Goal: Contribute content: Contribute content

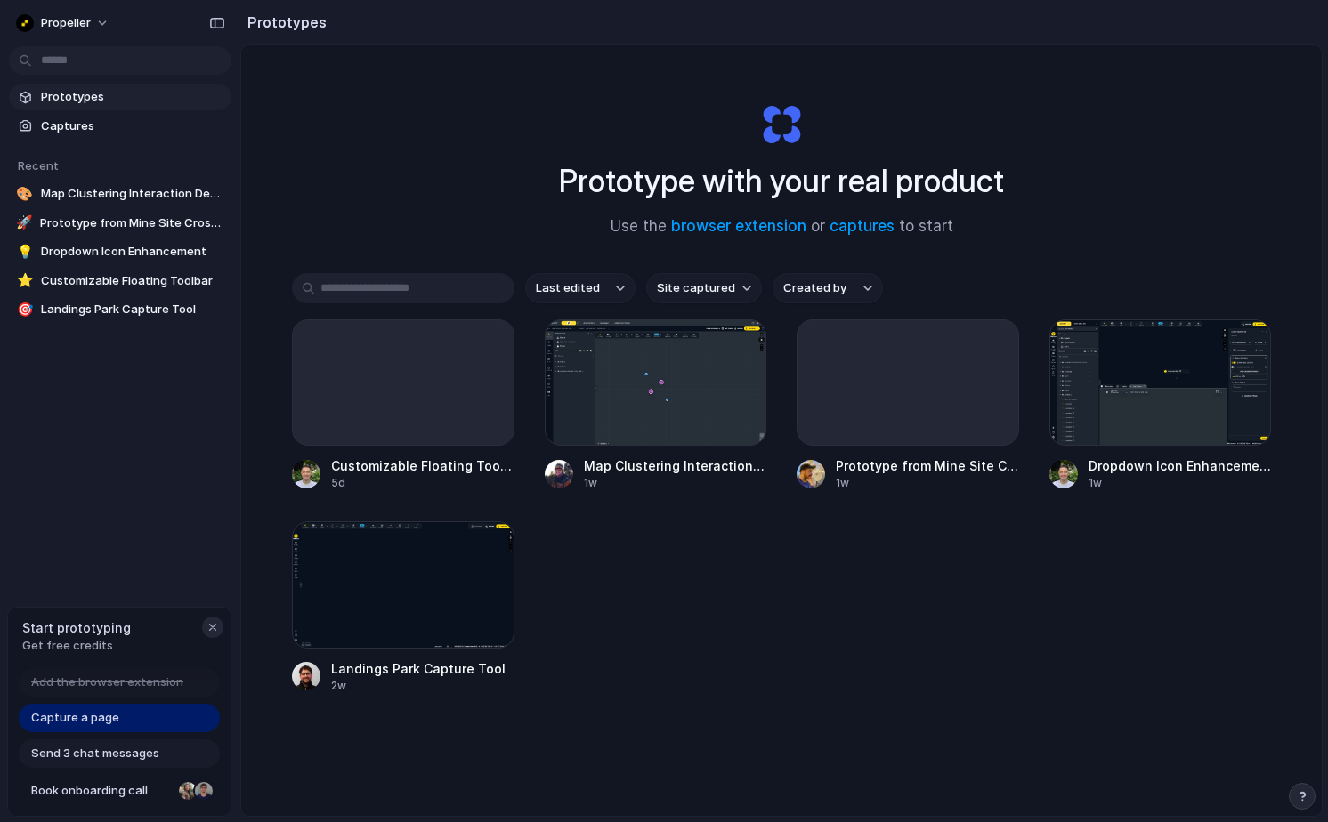
click at [213, 627] on div "button" at bounding box center [213, 627] width 14 height 14
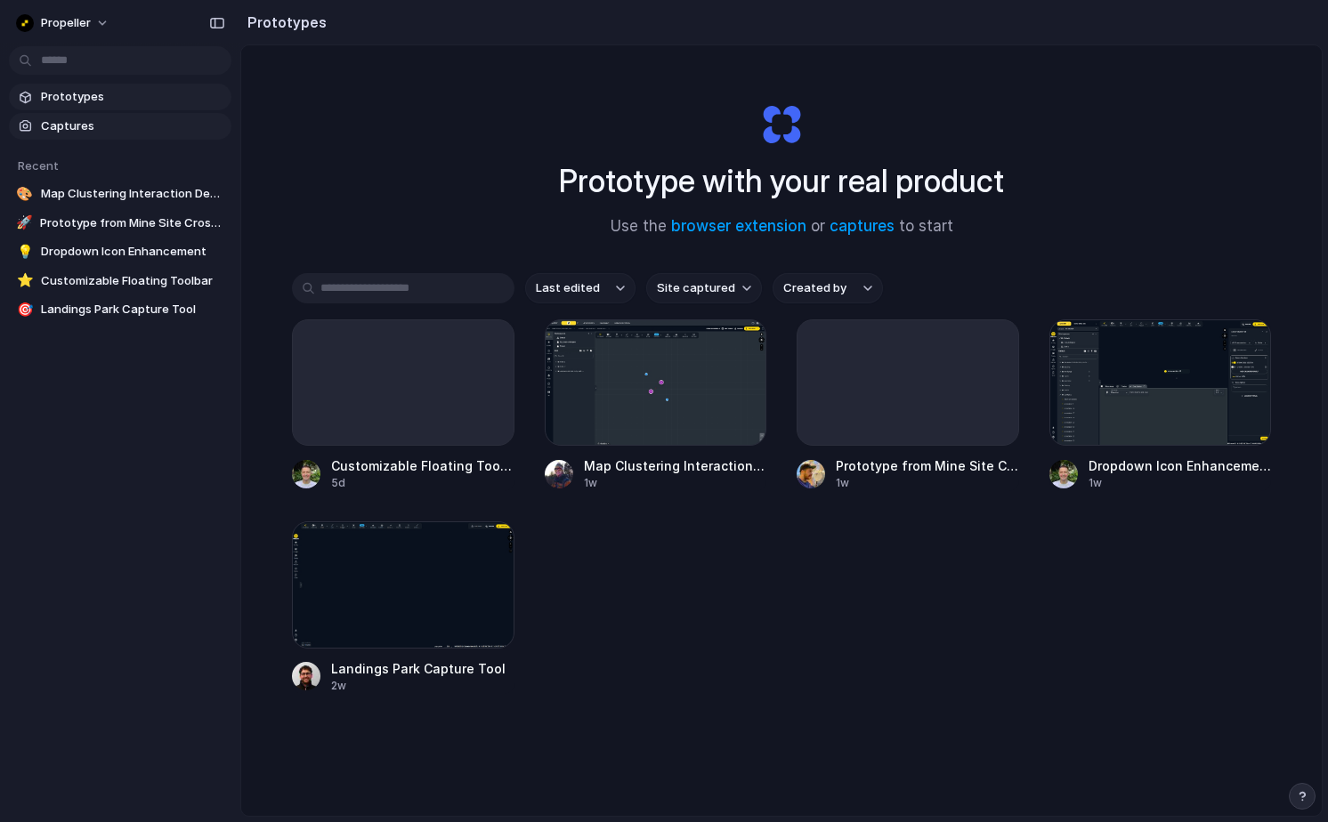
click at [68, 132] on span "Captures" at bounding box center [132, 126] width 183 height 18
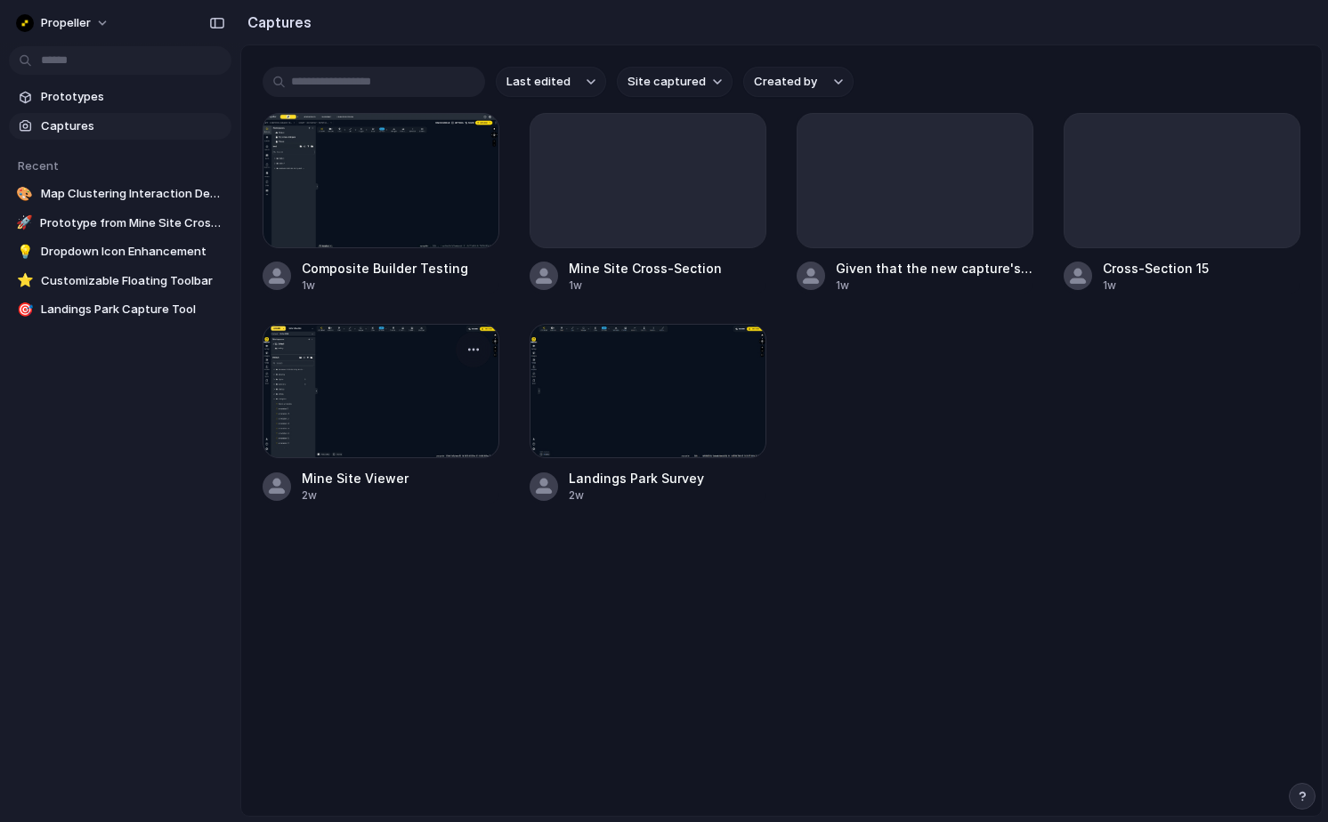
click at [380, 421] on div at bounding box center [381, 391] width 237 height 135
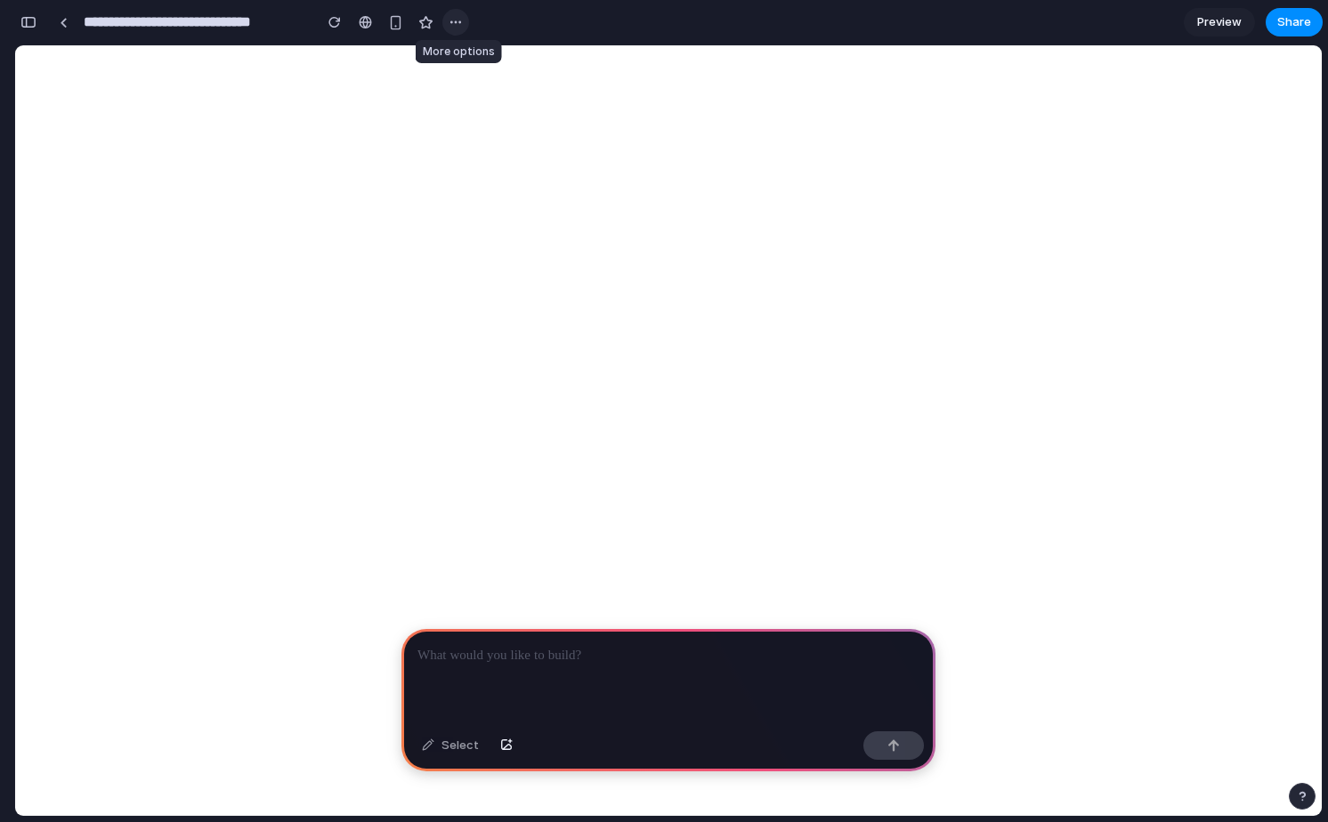
click at [460, 24] on div "button" at bounding box center [456, 22] width 14 height 14
click at [461, 24] on div "Duplicate Delete" at bounding box center [664, 411] width 1328 height 822
click at [68, 25] on link at bounding box center [63, 22] width 27 height 27
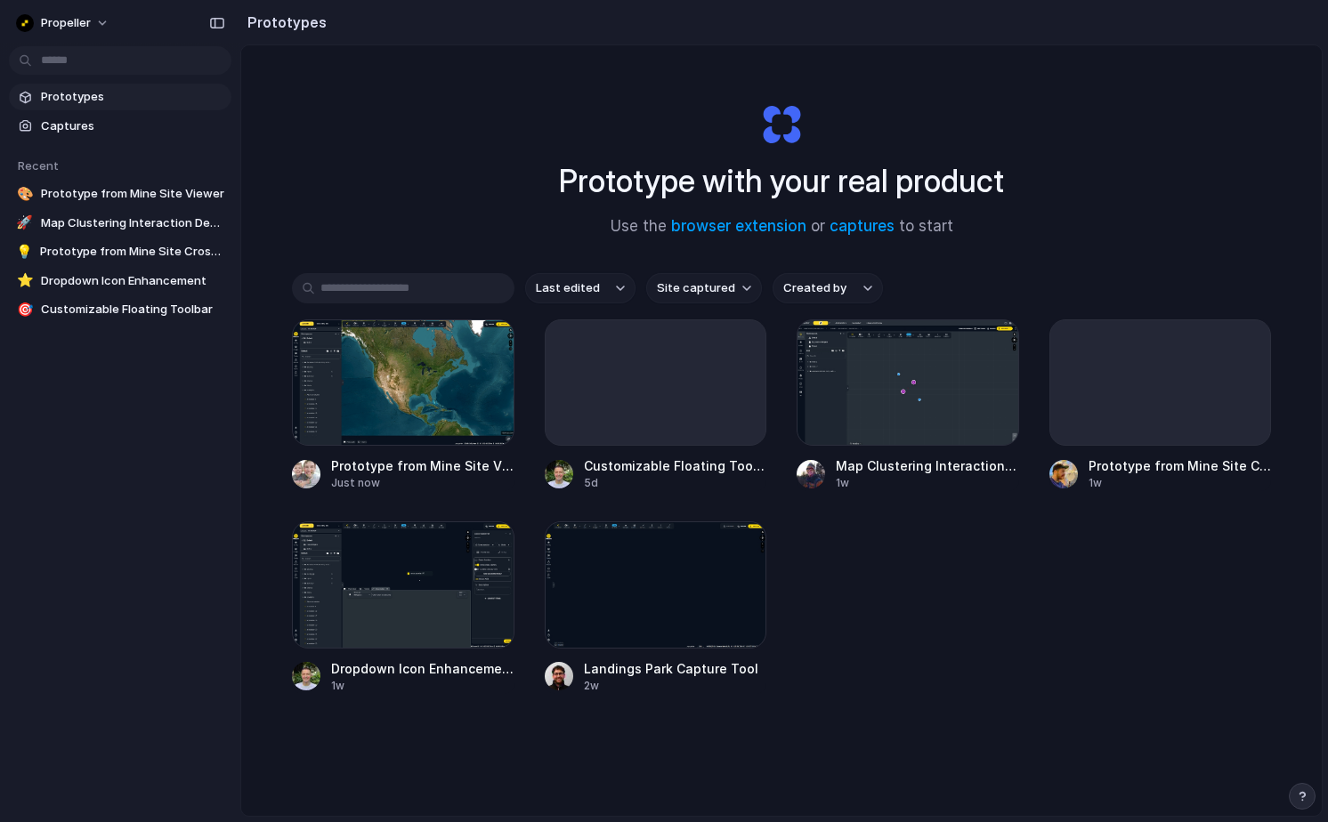
click at [79, 101] on span "Prototypes" at bounding box center [132, 97] width 183 height 18
click at [613, 395] on div at bounding box center [656, 382] width 222 height 126
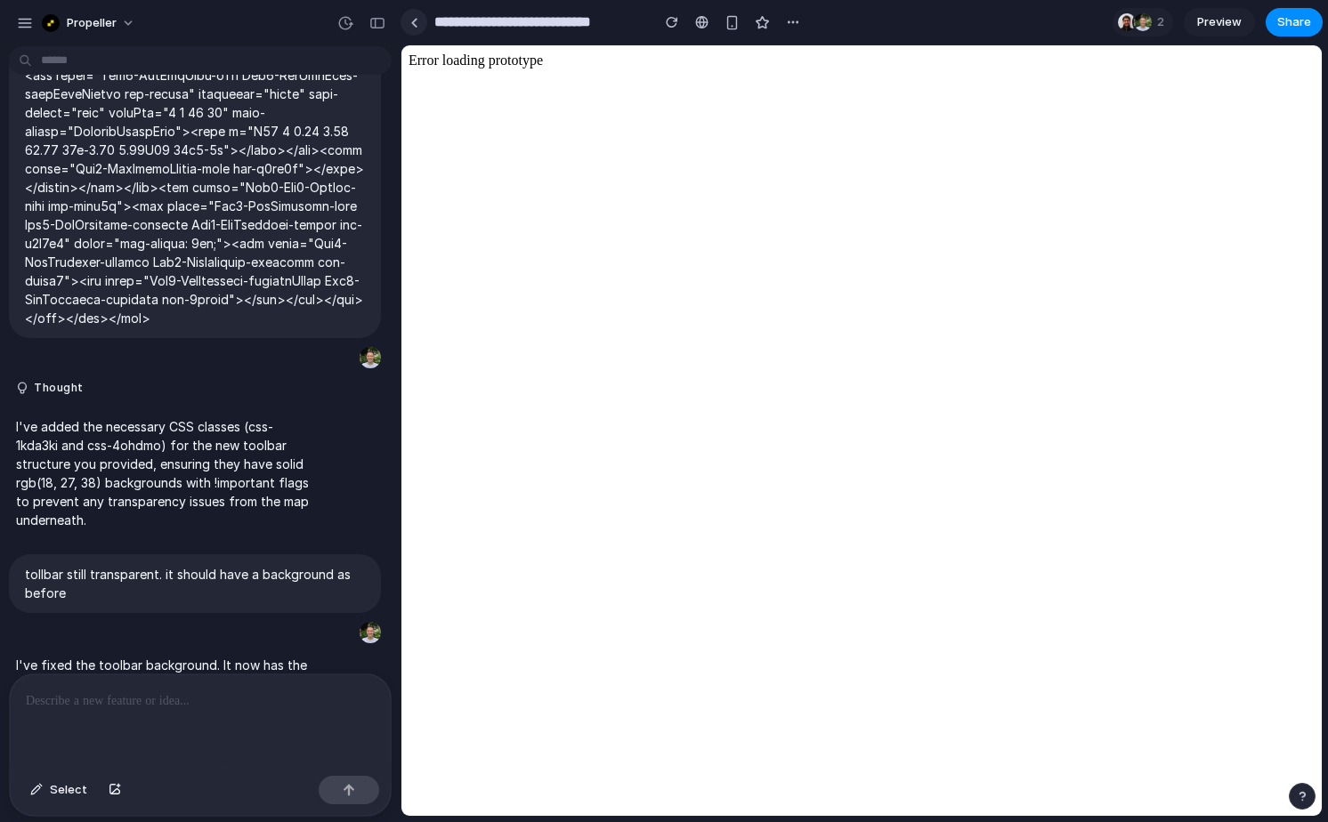
click at [413, 25] on div at bounding box center [414, 23] width 8 height 10
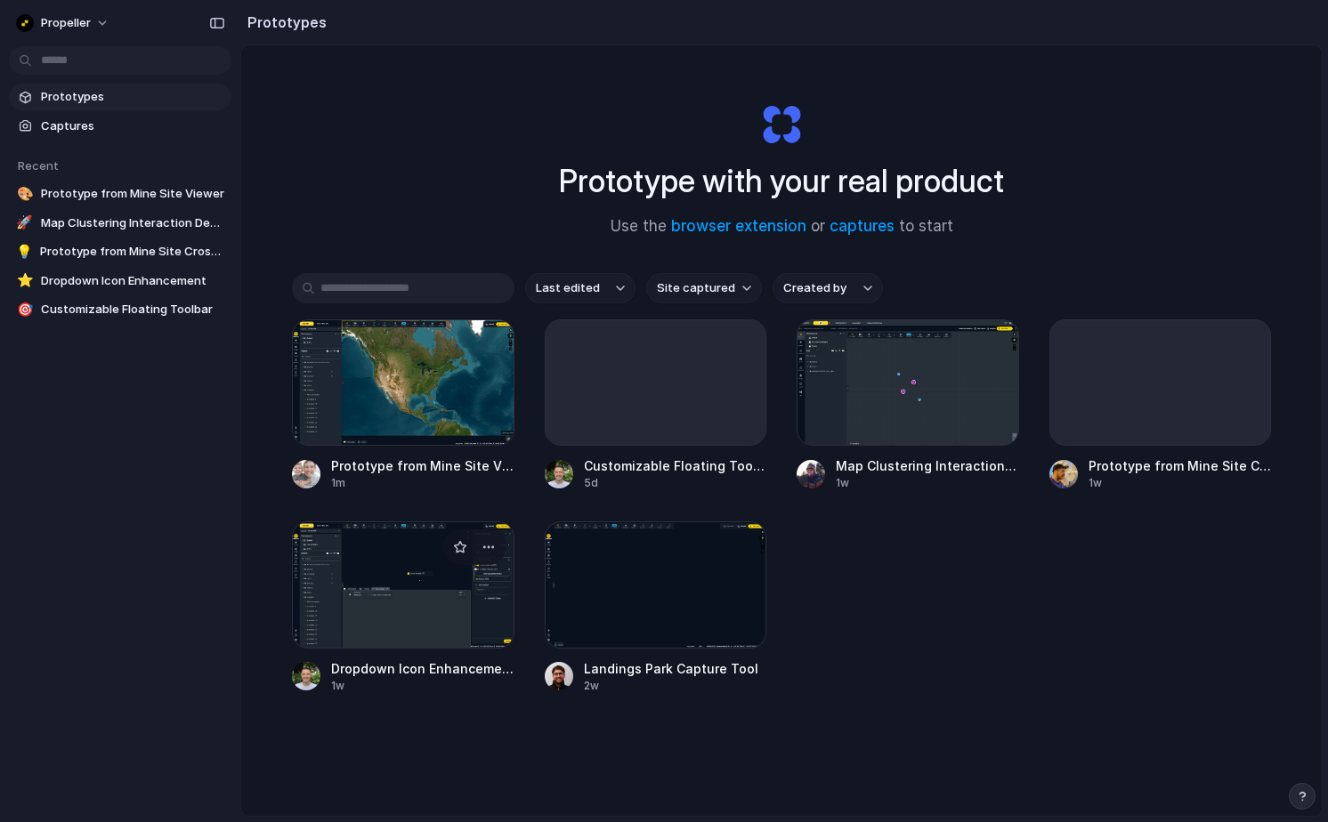
click at [430, 596] on div at bounding box center [403, 584] width 222 height 126
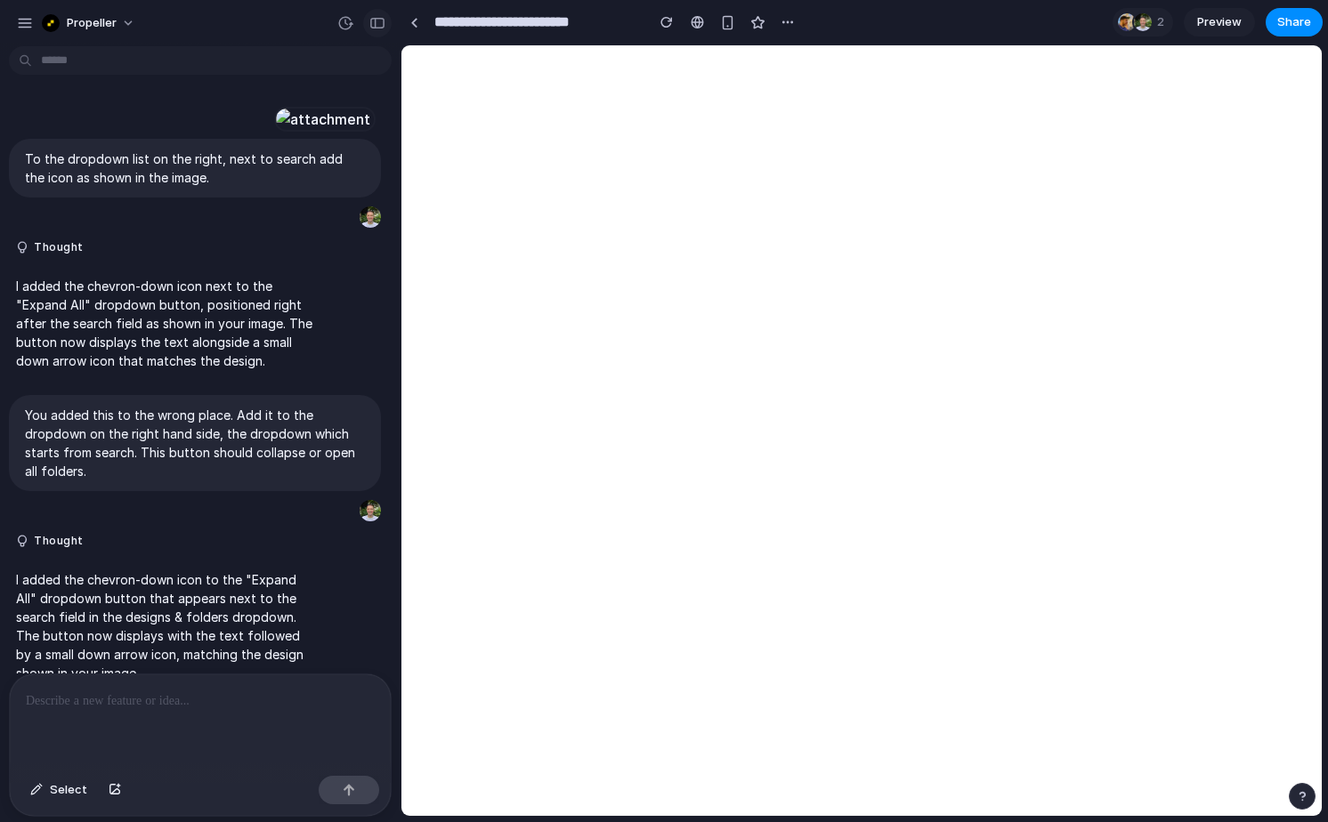
click at [378, 22] on div "button" at bounding box center [377, 23] width 16 height 12
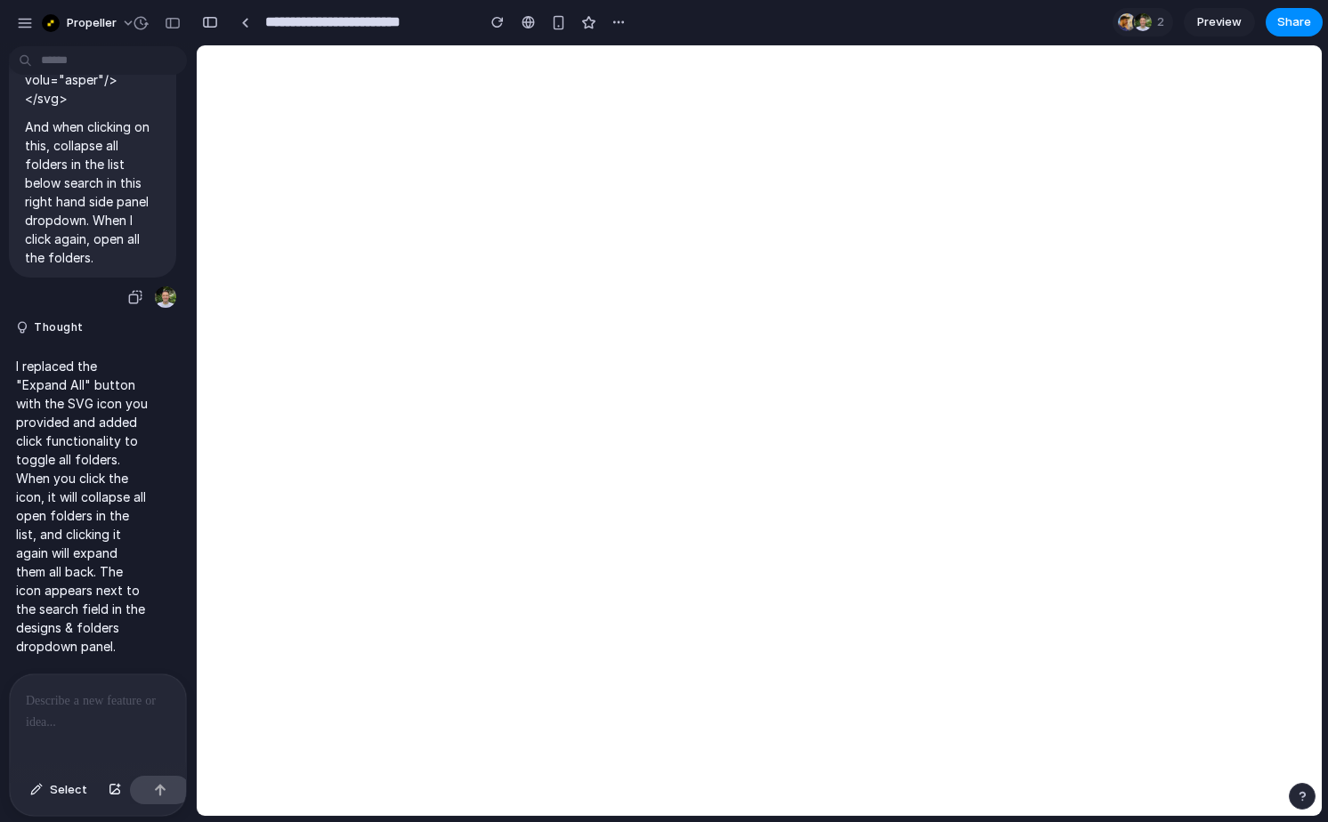
scroll to position [4629, 0]
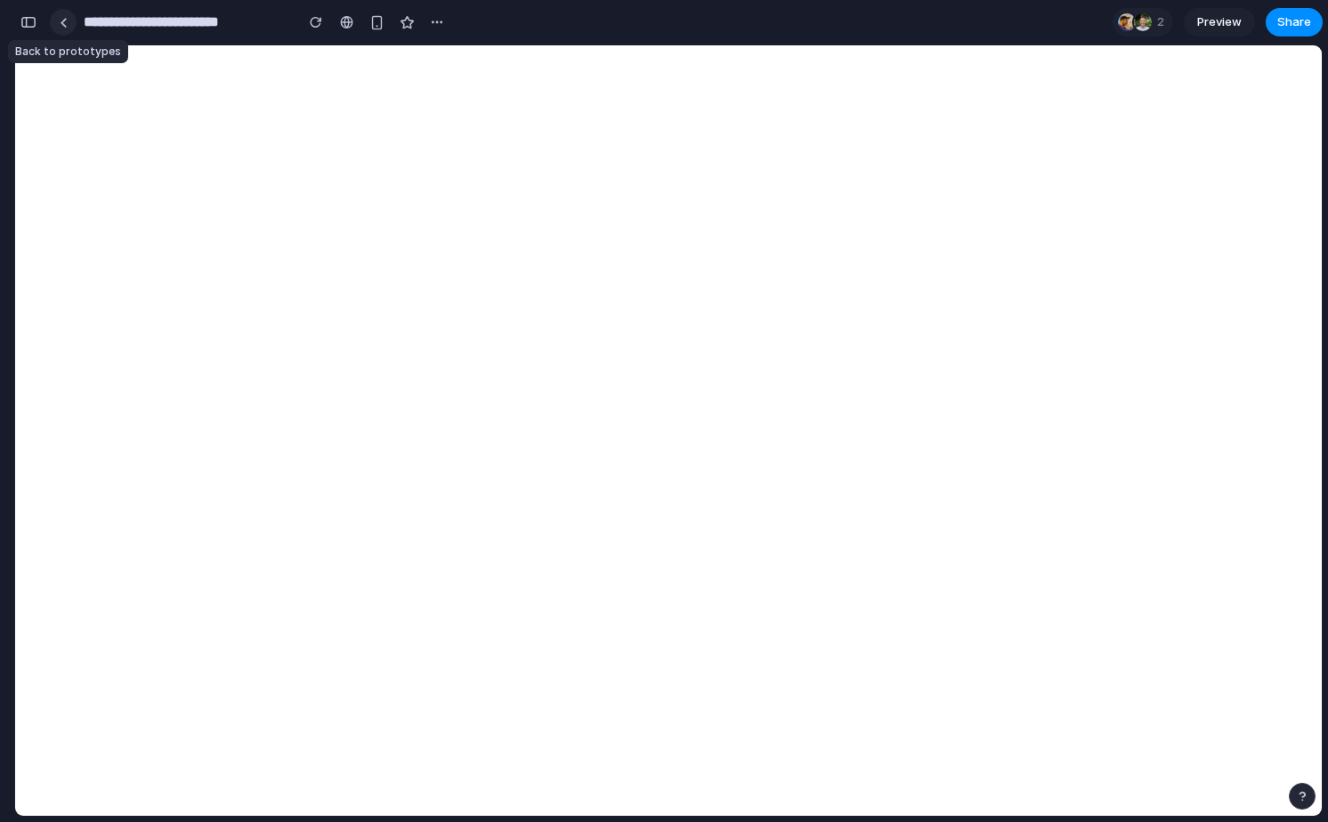
click at [68, 21] on link at bounding box center [63, 22] width 27 height 27
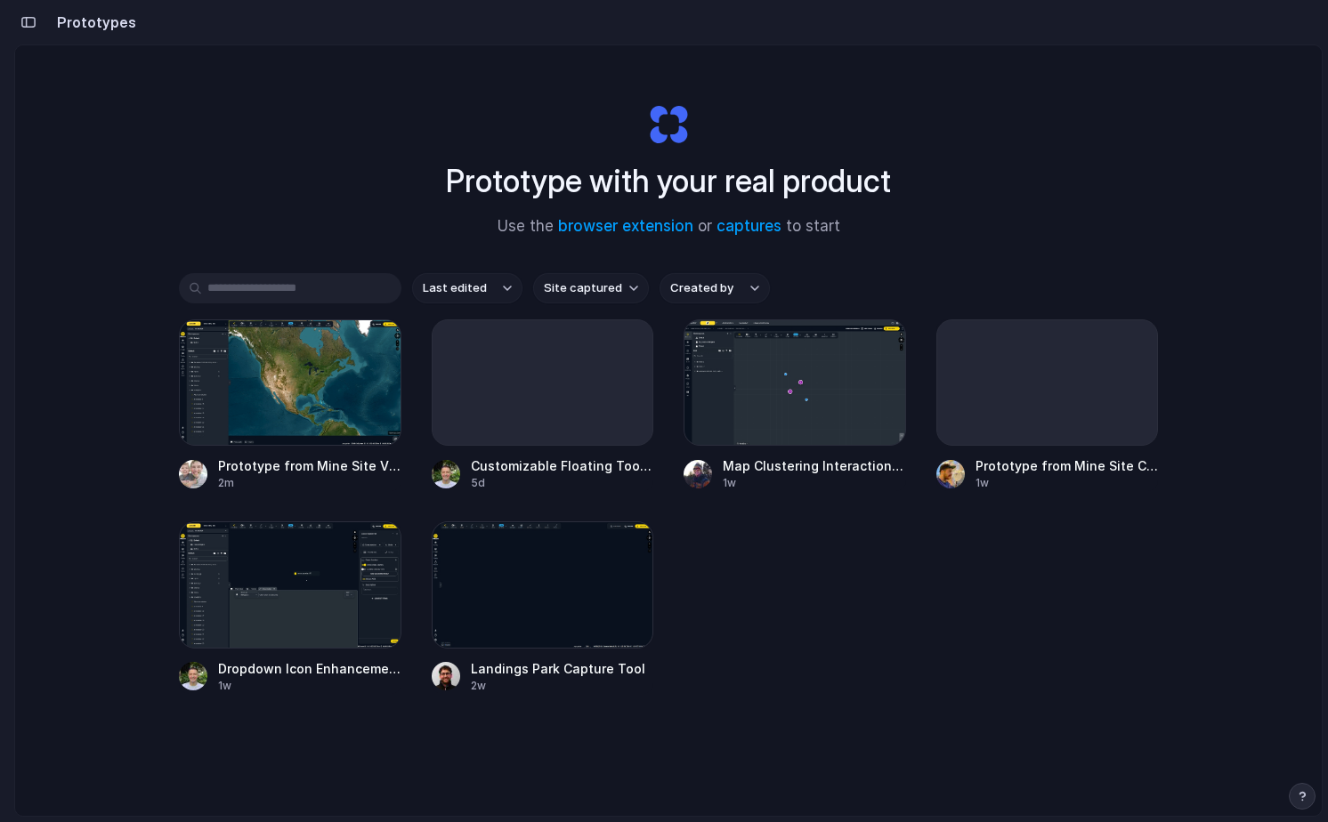
click at [284, 186] on div "Prototype with your real product Use the browser extension or captures to start…" at bounding box center [668, 477] width 1306 height 865
click at [28, 25] on div "button" at bounding box center [28, 22] width 16 height 12
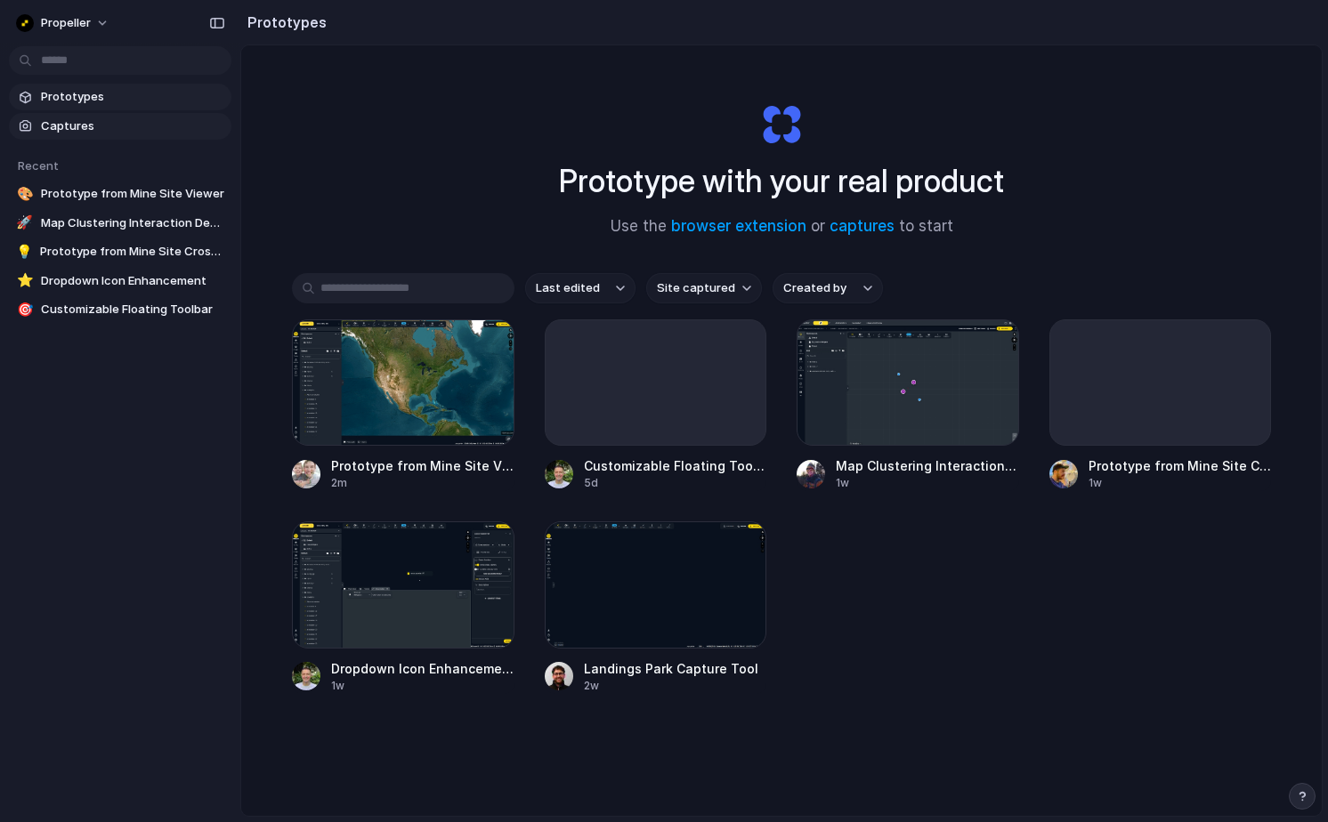
click at [74, 124] on span "Captures" at bounding box center [132, 126] width 183 height 18
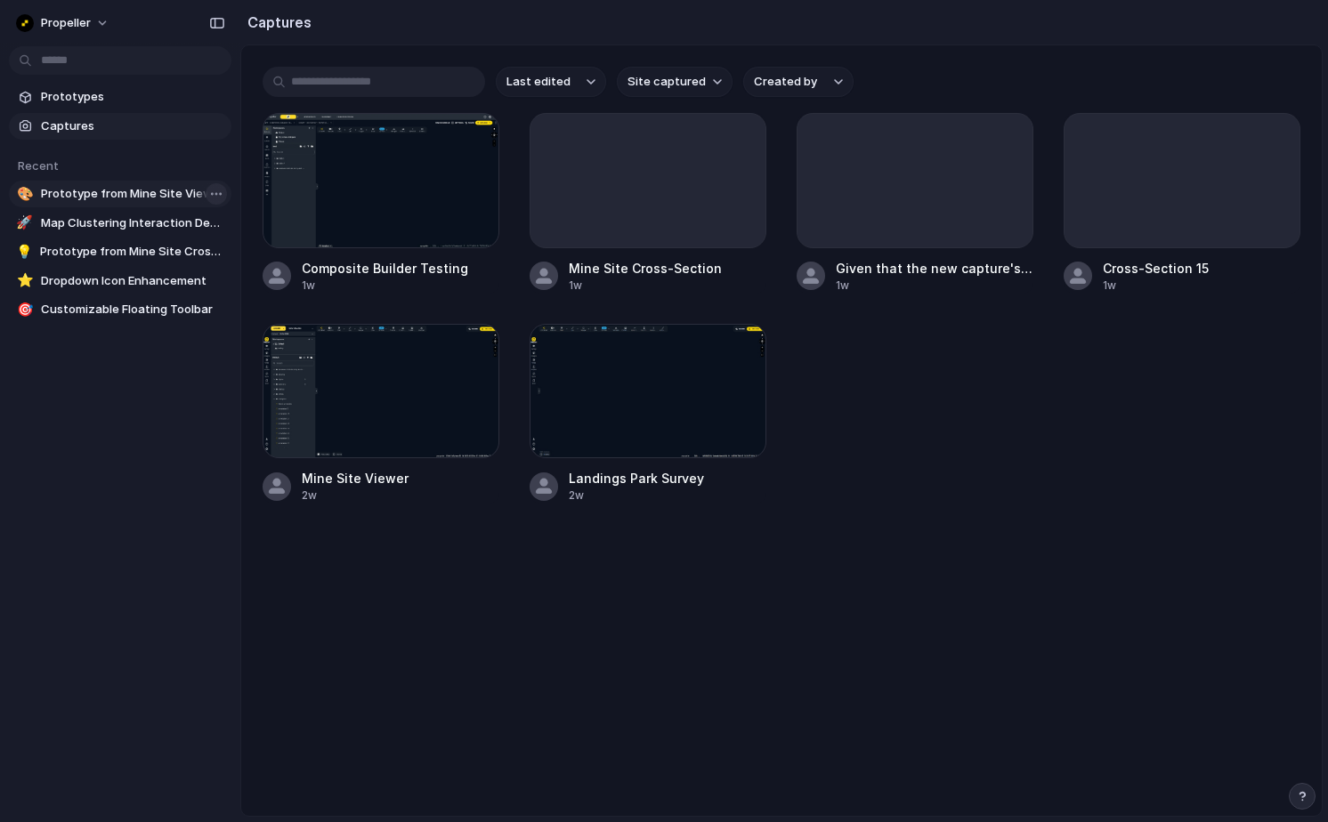
click at [219, 194] on body "Propeller Prototypes Captures Recent 🎨 Prototype from Mine Site Viewer 🚀 Map Cl…" at bounding box center [664, 411] width 1328 height 822
click at [146, 200] on div "Open in new tab Copy link Delete" at bounding box center [664, 411] width 1328 height 822
click at [145, 194] on span "Prototype from Mine Site Viewer" at bounding box center [132, 194] width 183 height 18
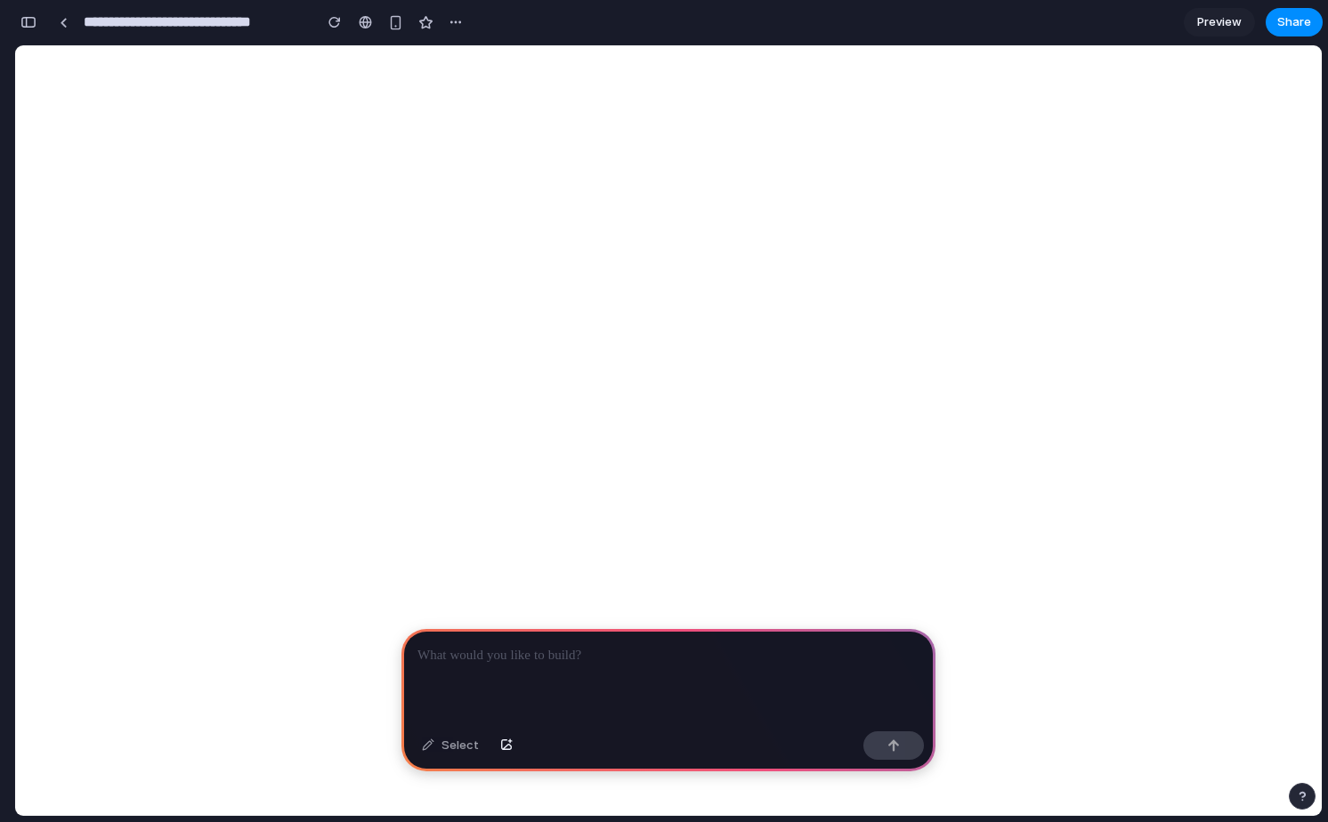
click at [603, 654] on p at bounding box center [668, 655] width 502 height 21
click at [449, 751] on div "Select" at bounding box center [450, 746] width 75 height 28
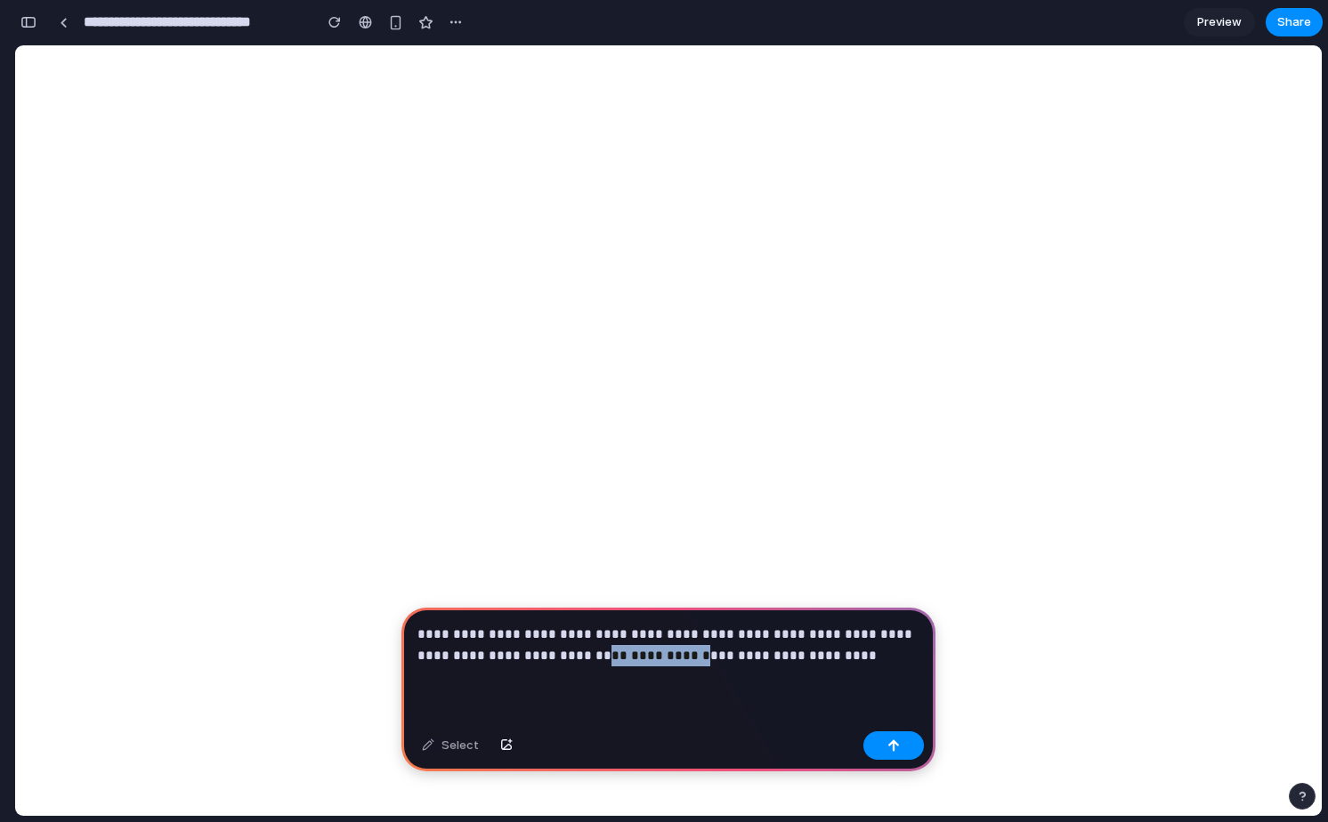
drag, startPoint x: 626, startPoint y: 657, endPoint x: 549, endPoint y: 658, distance: 77.4
click at [549, 658] on p "**********" at bounding box center [668, 645] width 502 height 43
click at [737, 658] on p "**********" at bounding box center [668, 645] width 502 height 43
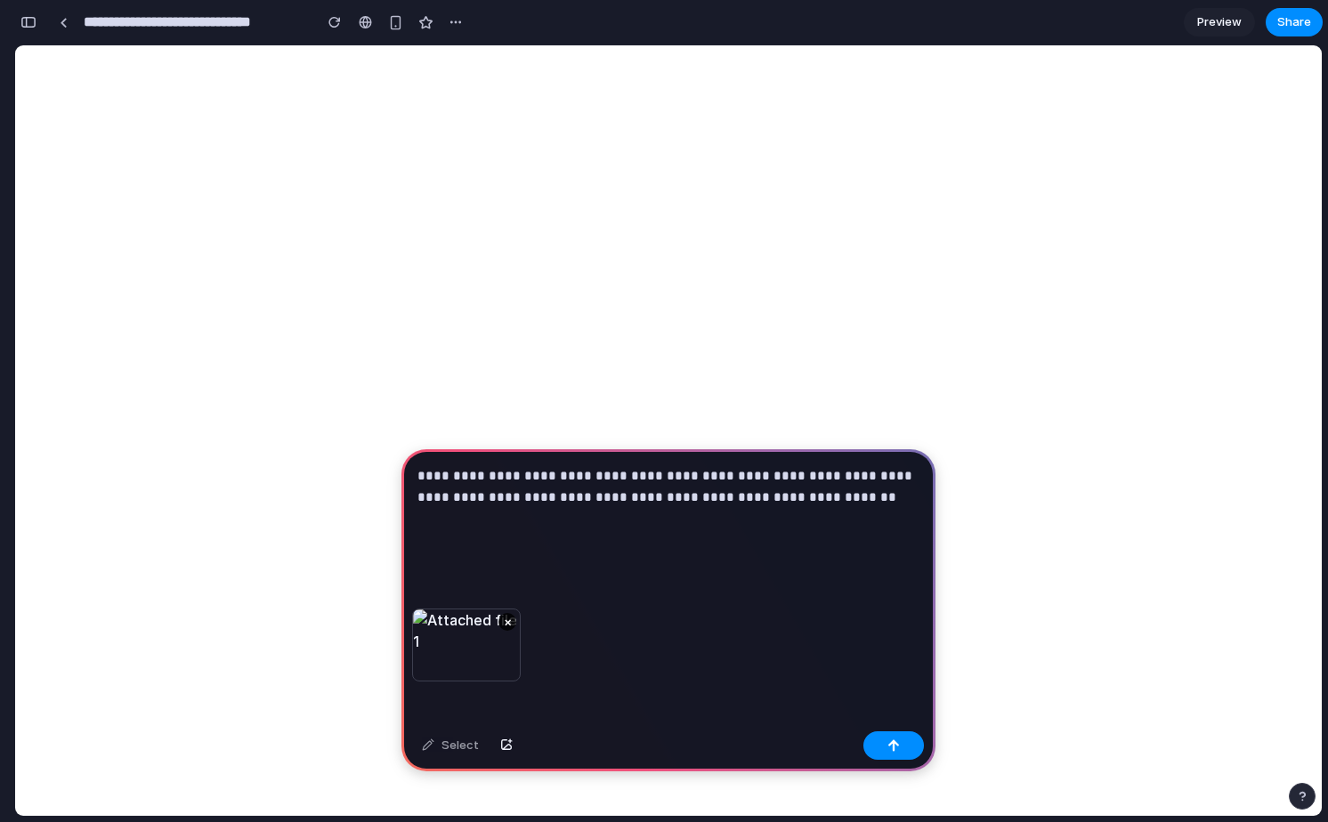
click at [813, 496] on p "**********" at bounding box center [668, 507] width 502 height 85
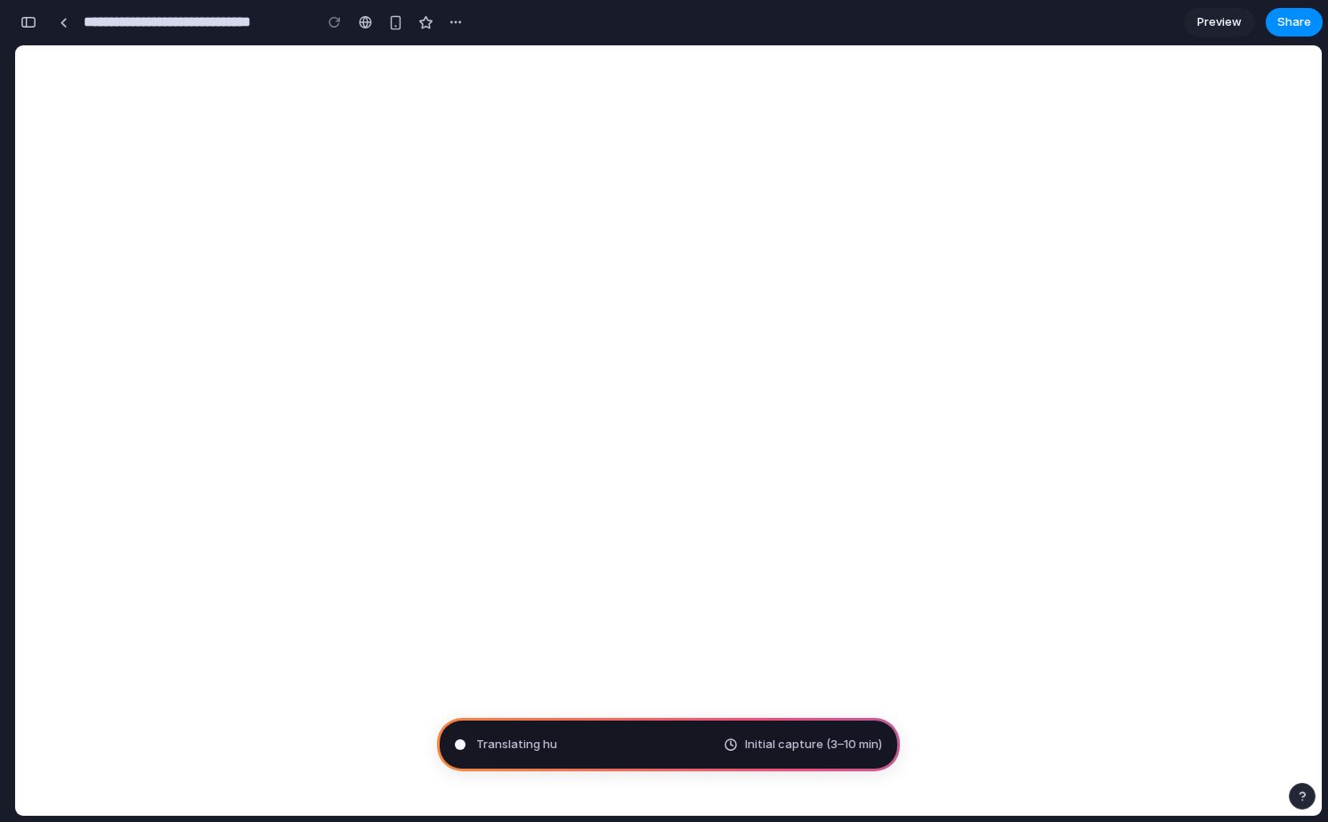
type input "**********"
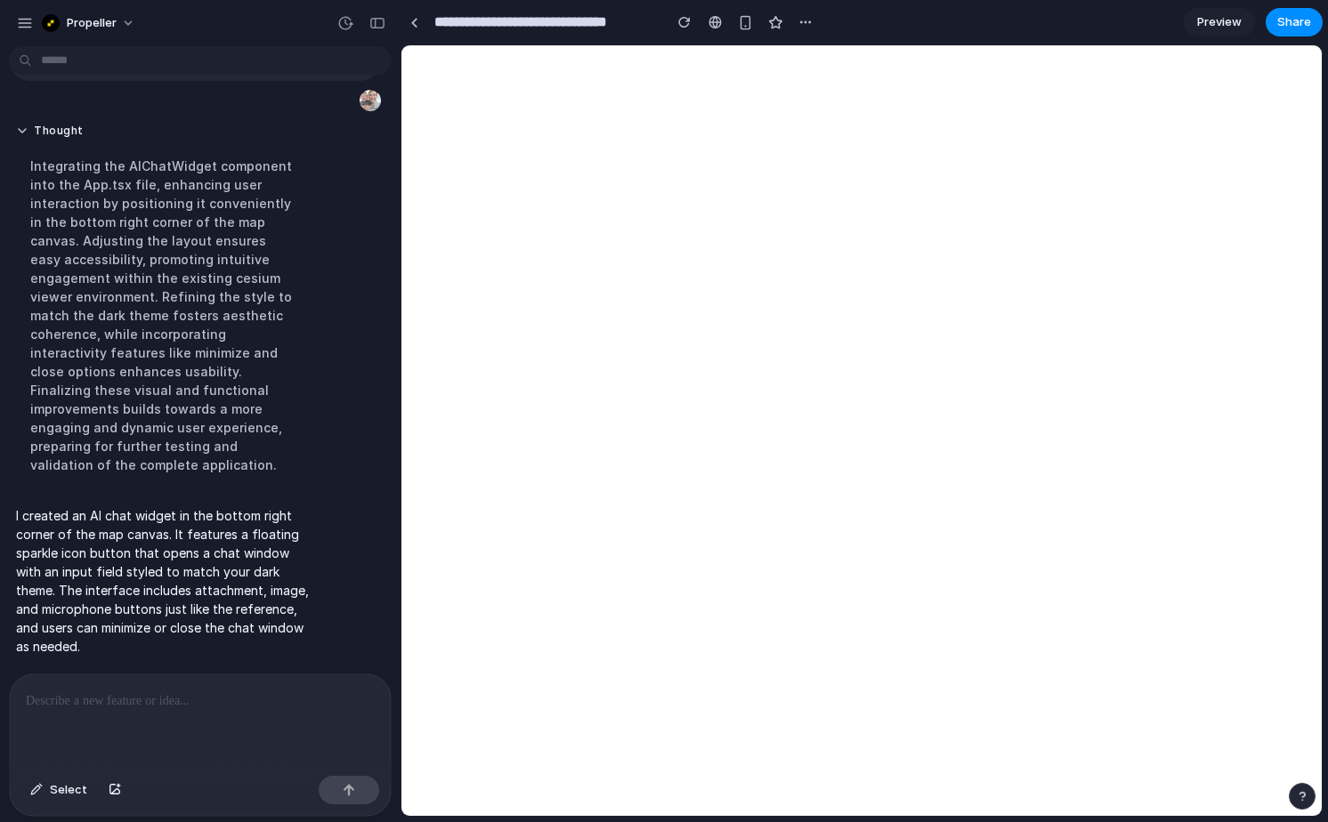
scroll to position [206, 0]
click at [375, 25] on div "button" at bounding box center [377, 23] width 16 height 12
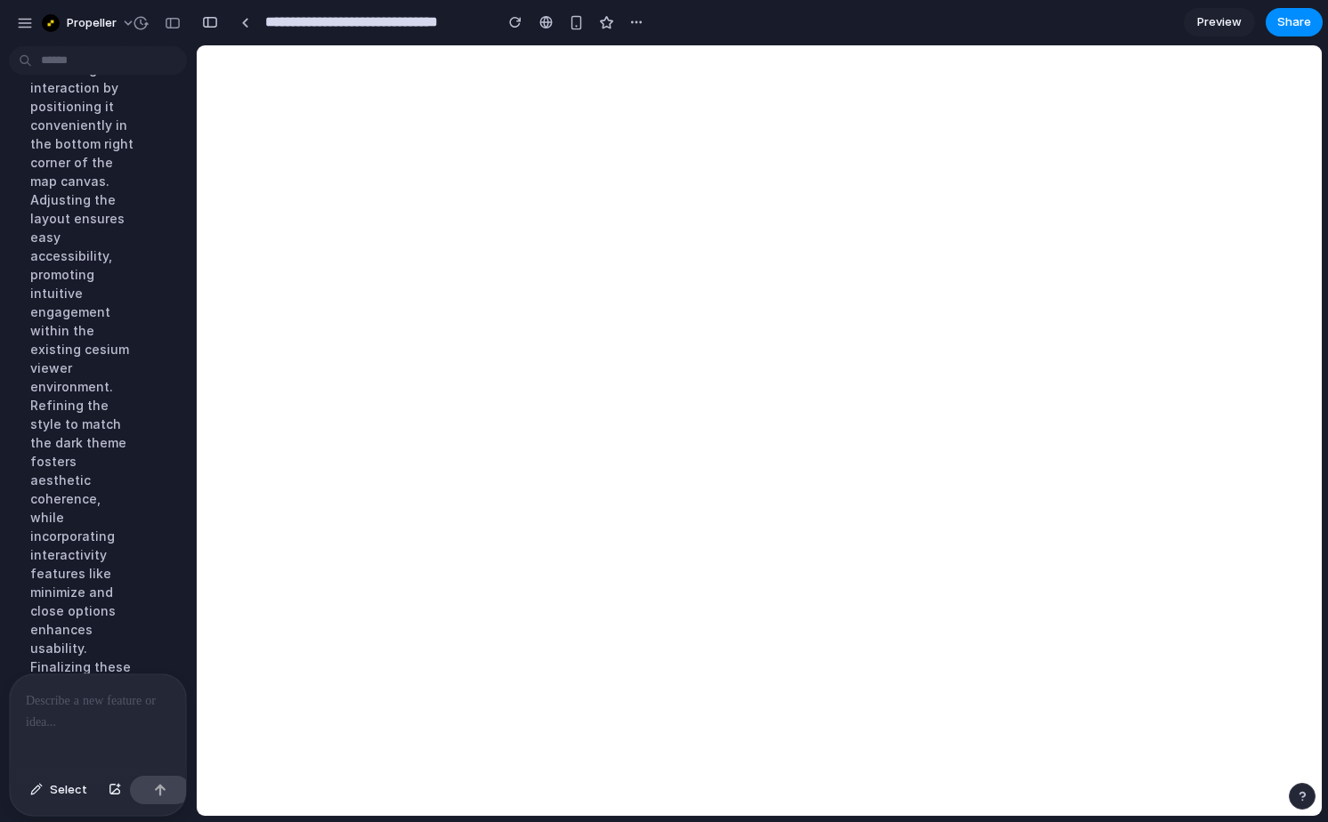
scroll to position [1110, 0]
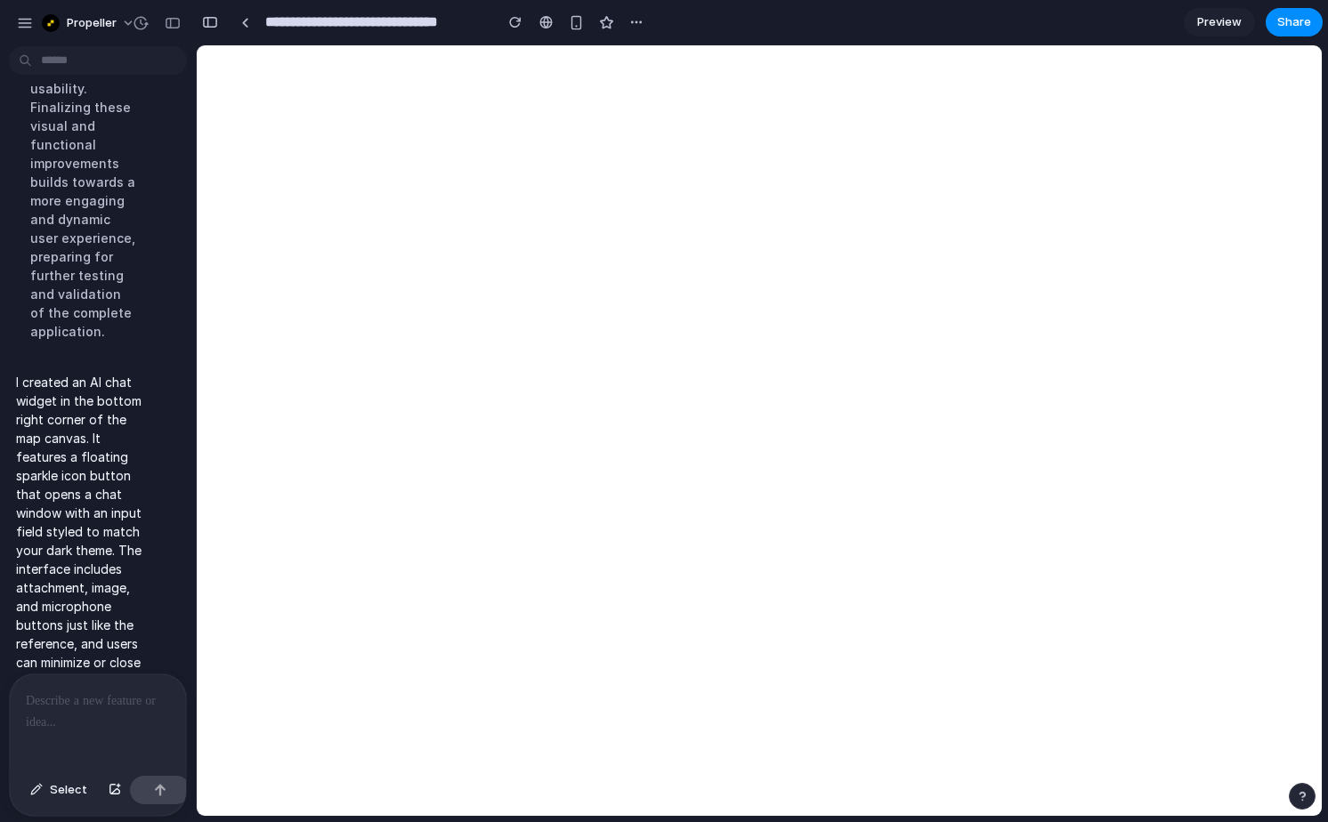
click at [69, 701] on p at bounding box center [98, 701] width 144 height 21
click at [60, 794] on span "Select" at bounding box center [68, 790] width 37 height 18
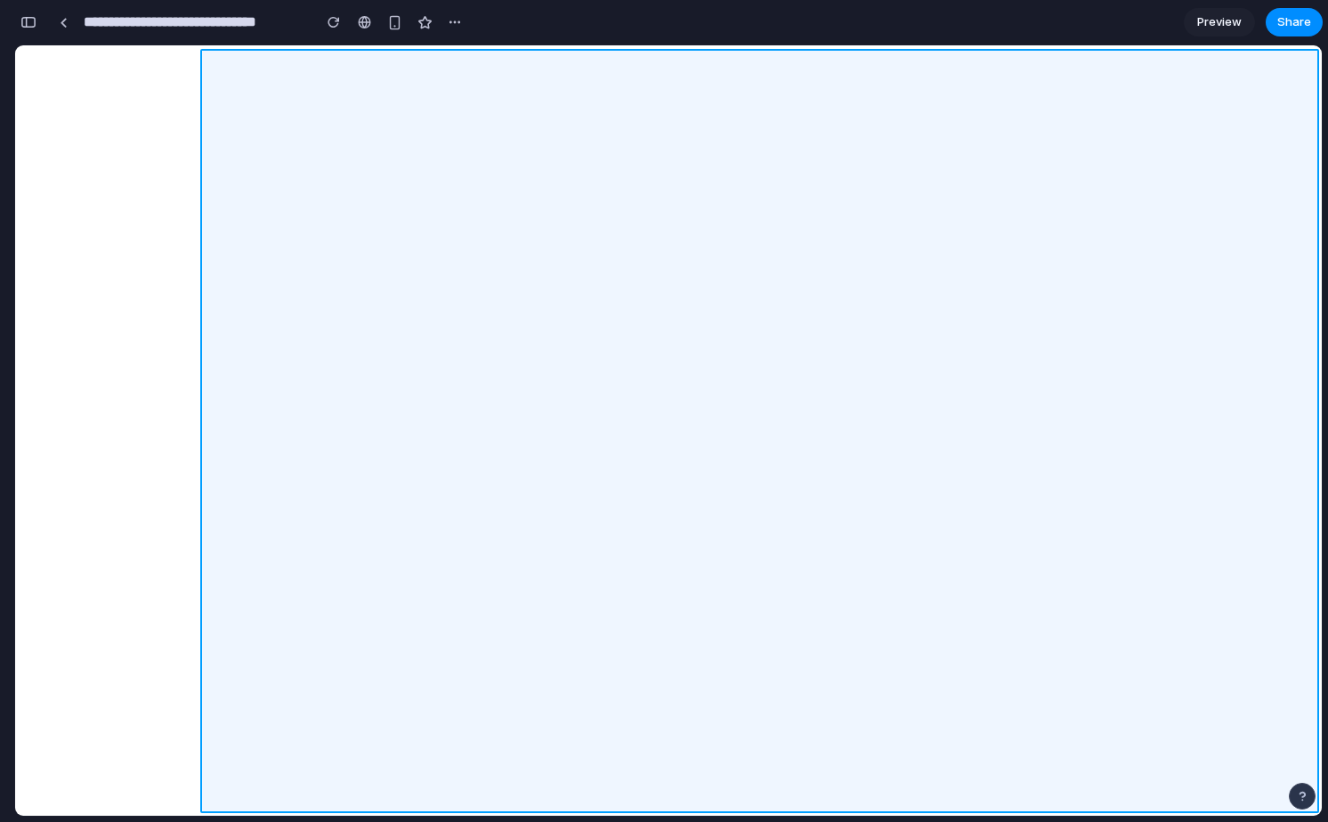
click at [1270, 769] on div at bounding box center [760, 431] width 1124 height 770
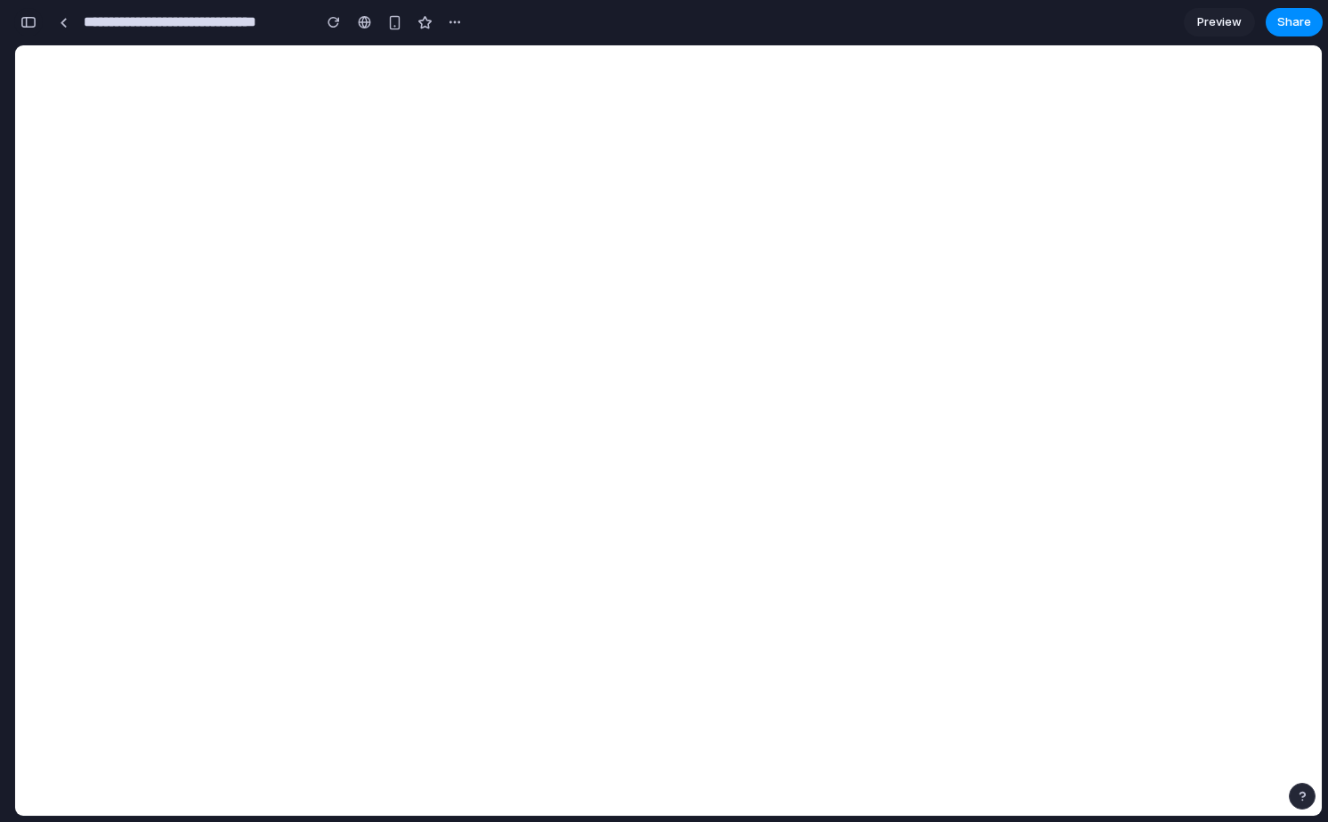
click at [34, 21] on div "button" at bounding box center [28, 22] width 16 height 12
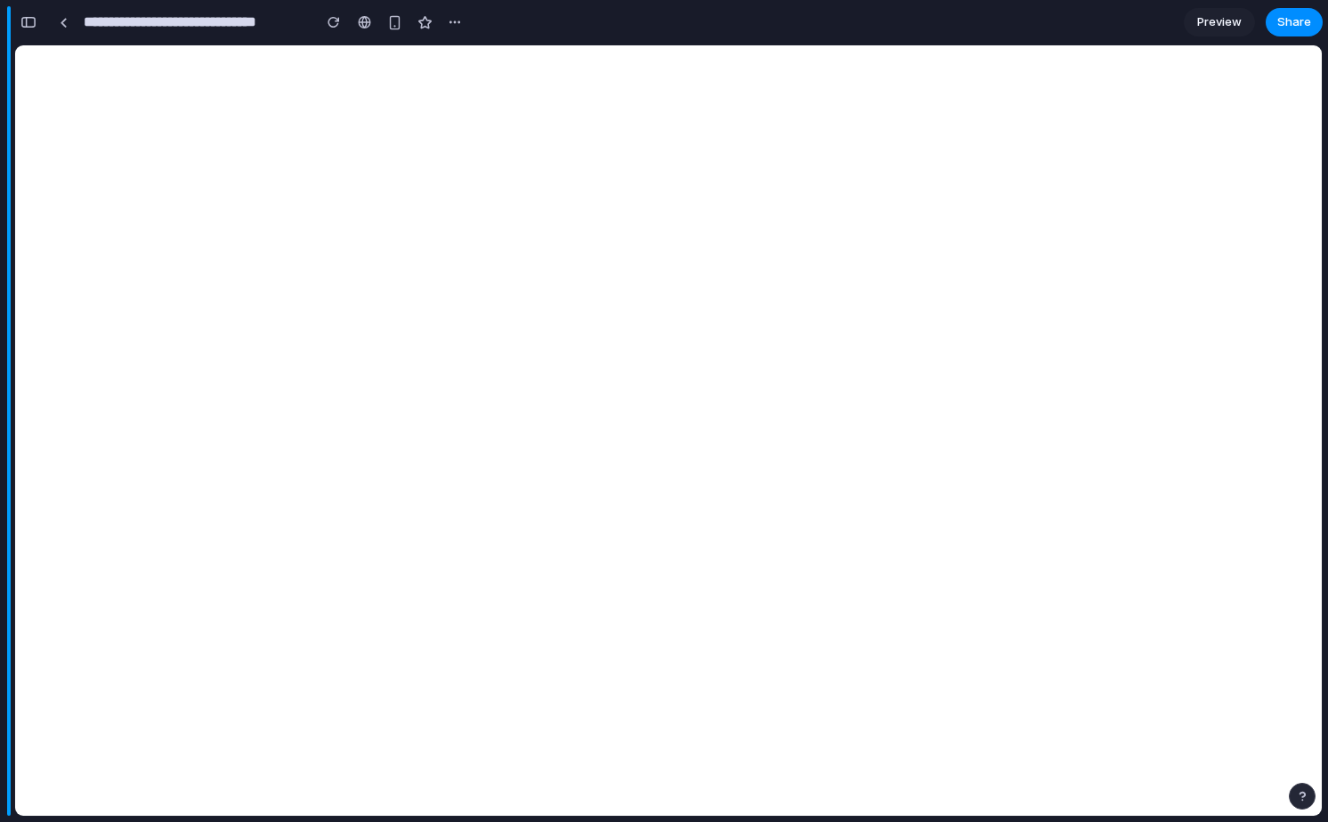
scroll to position [206, 0]
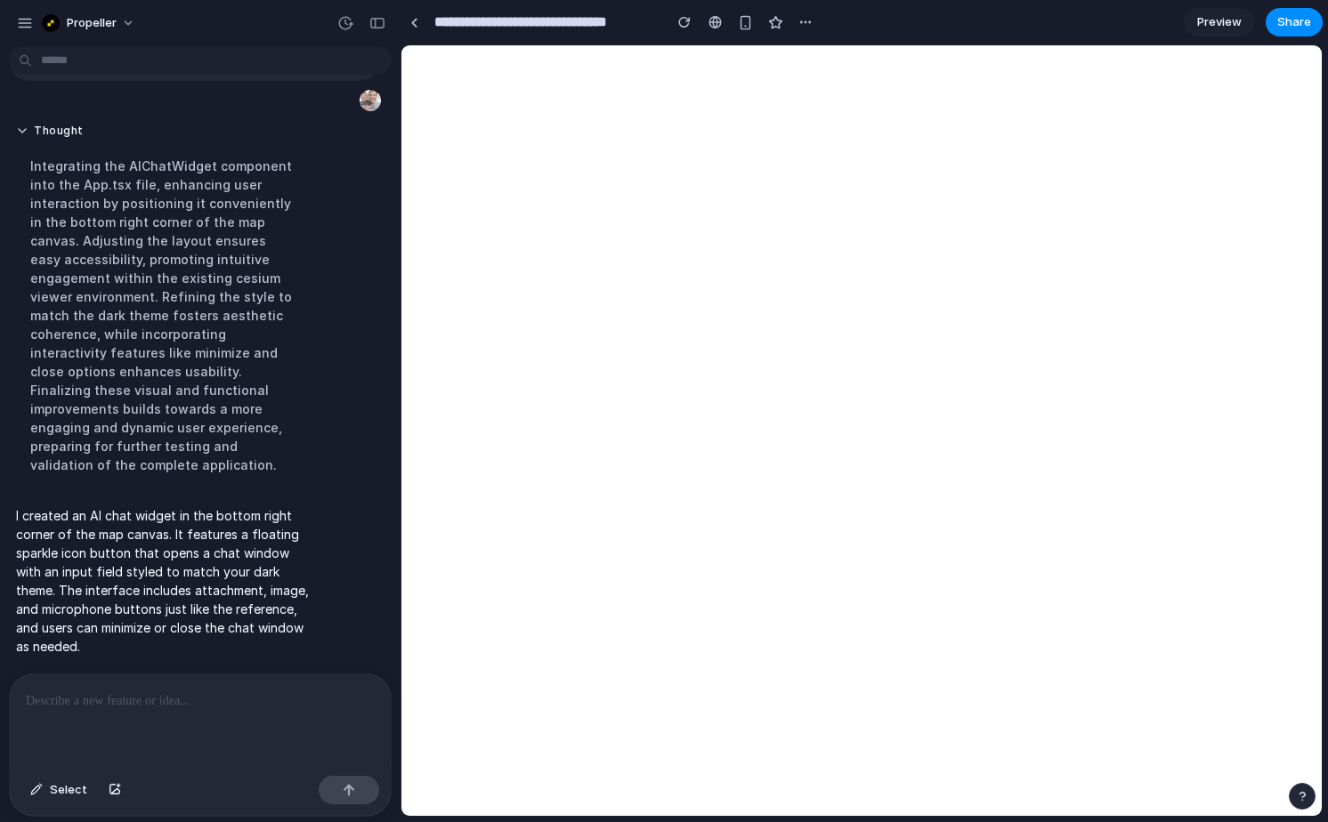
click at [191, 707] on p at bounding box center [200, 701] width 349 height 21
click at [379, 28] on div "button" at bounding box center [377, 23] width 16 height 12
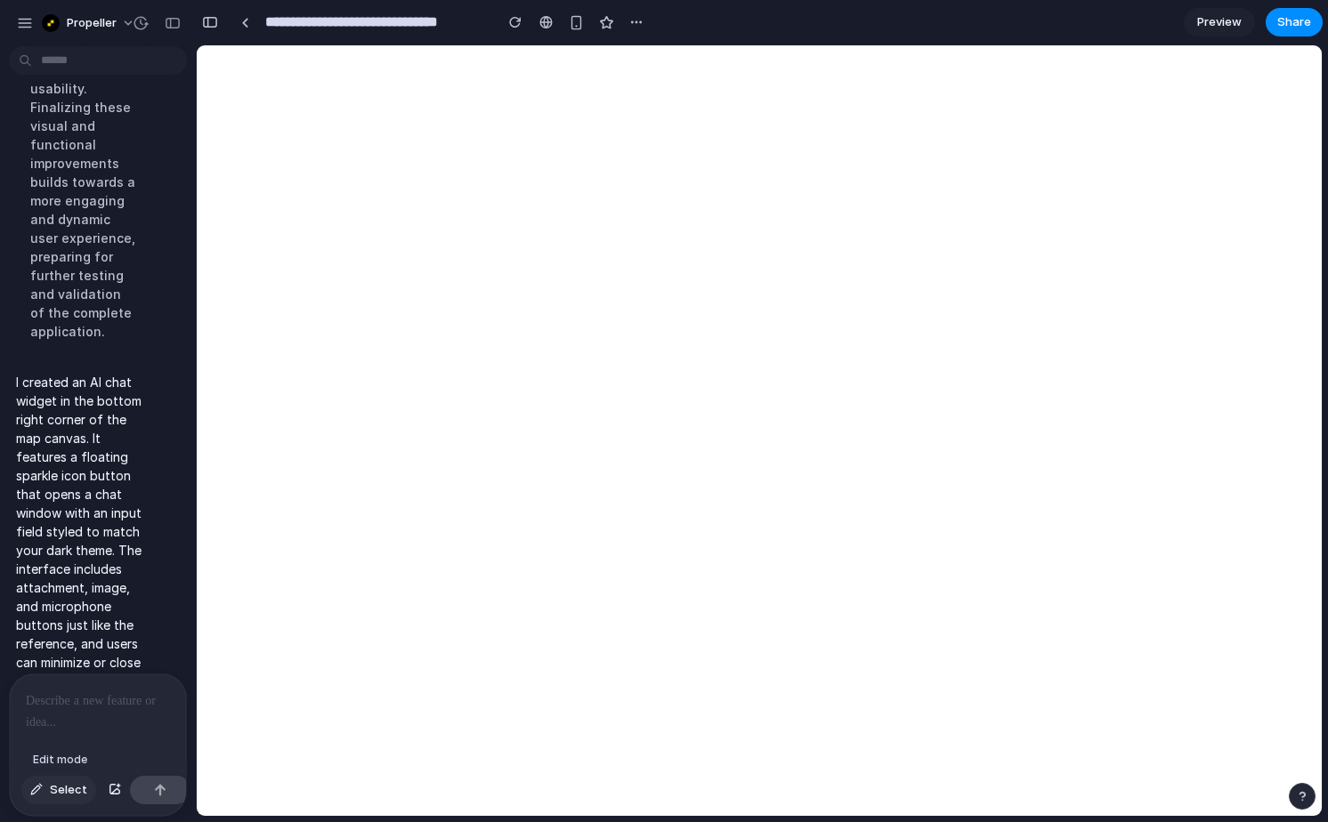
click at [74, 791] on span "Select" at bounding box center [68, 790] width 37 height 18
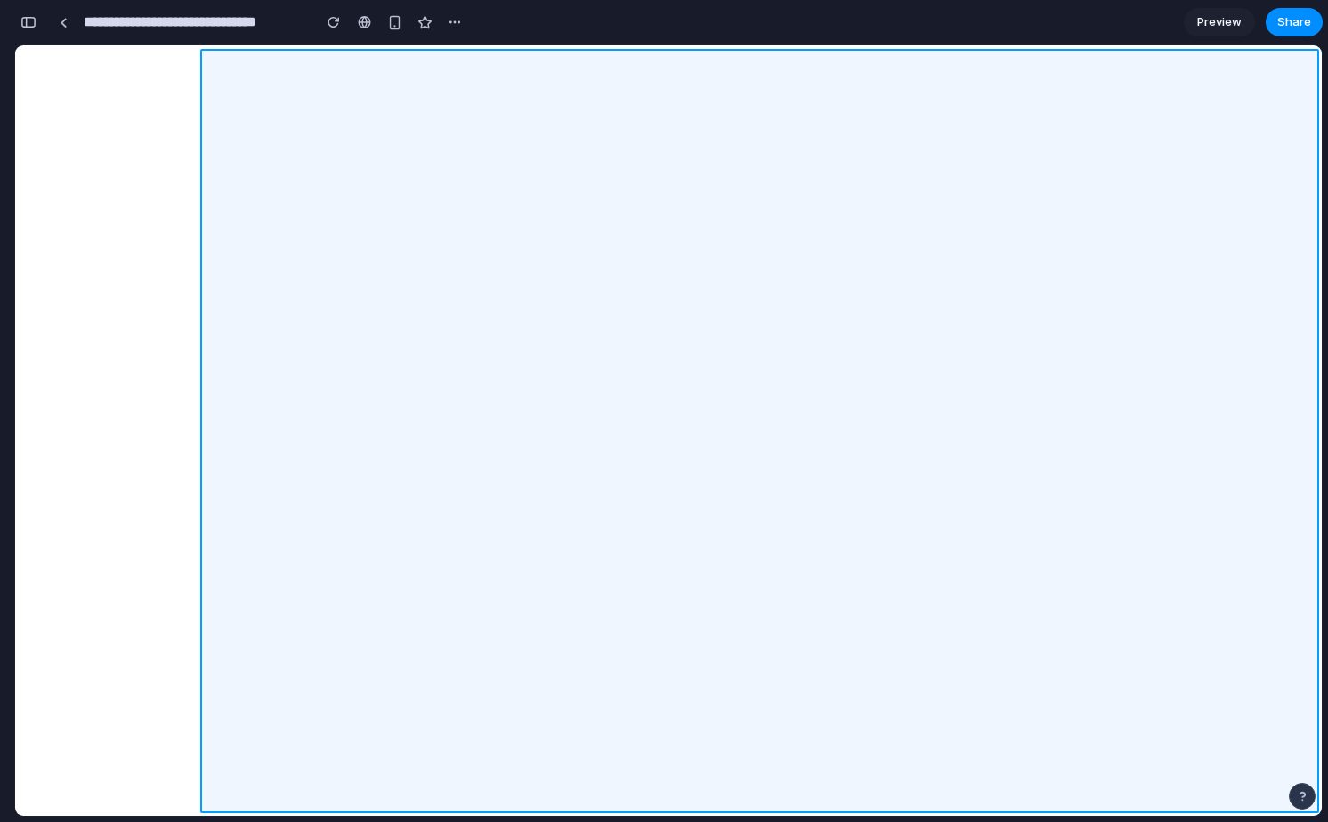
click at [1058, 781] on div at bounding box center [760, 431] width 1124 height 770
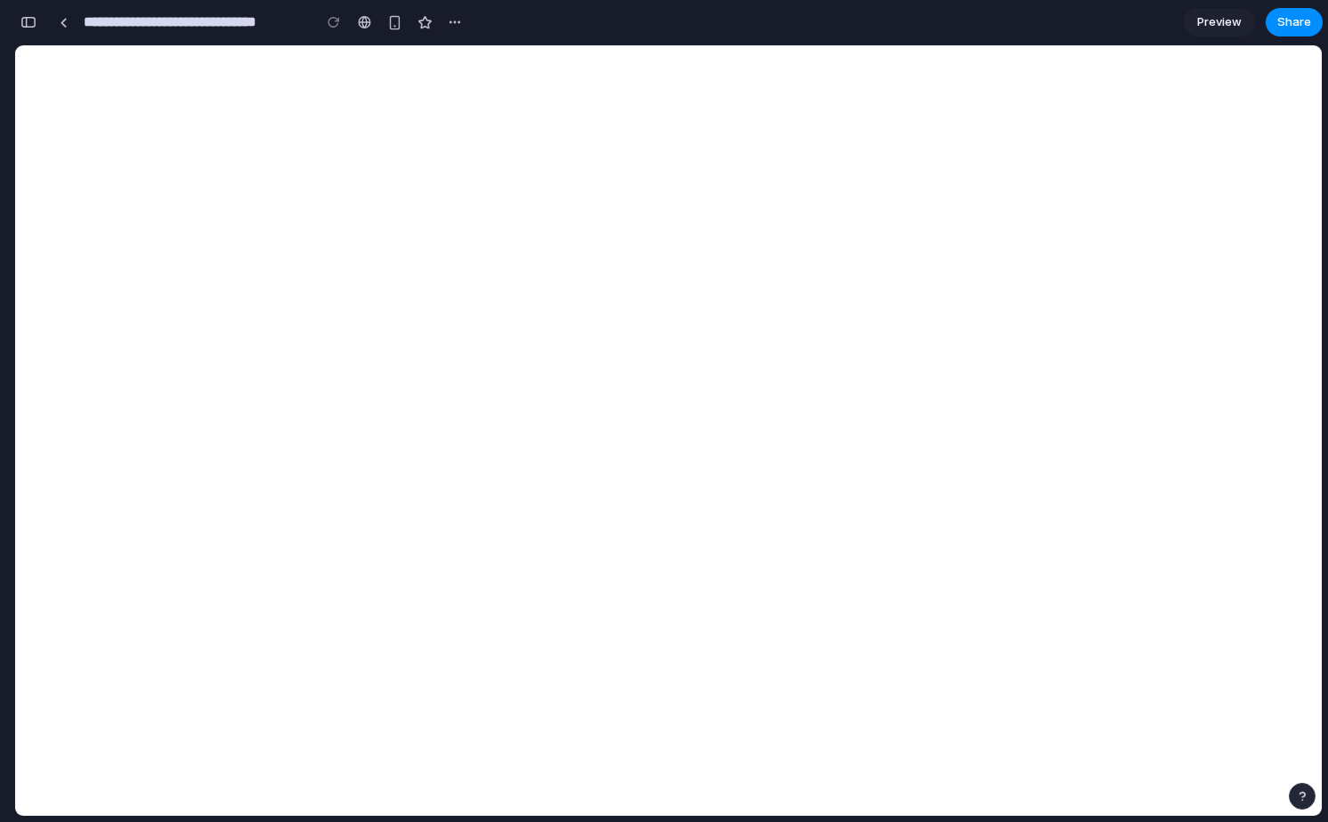
scroll to position [1404, 0]
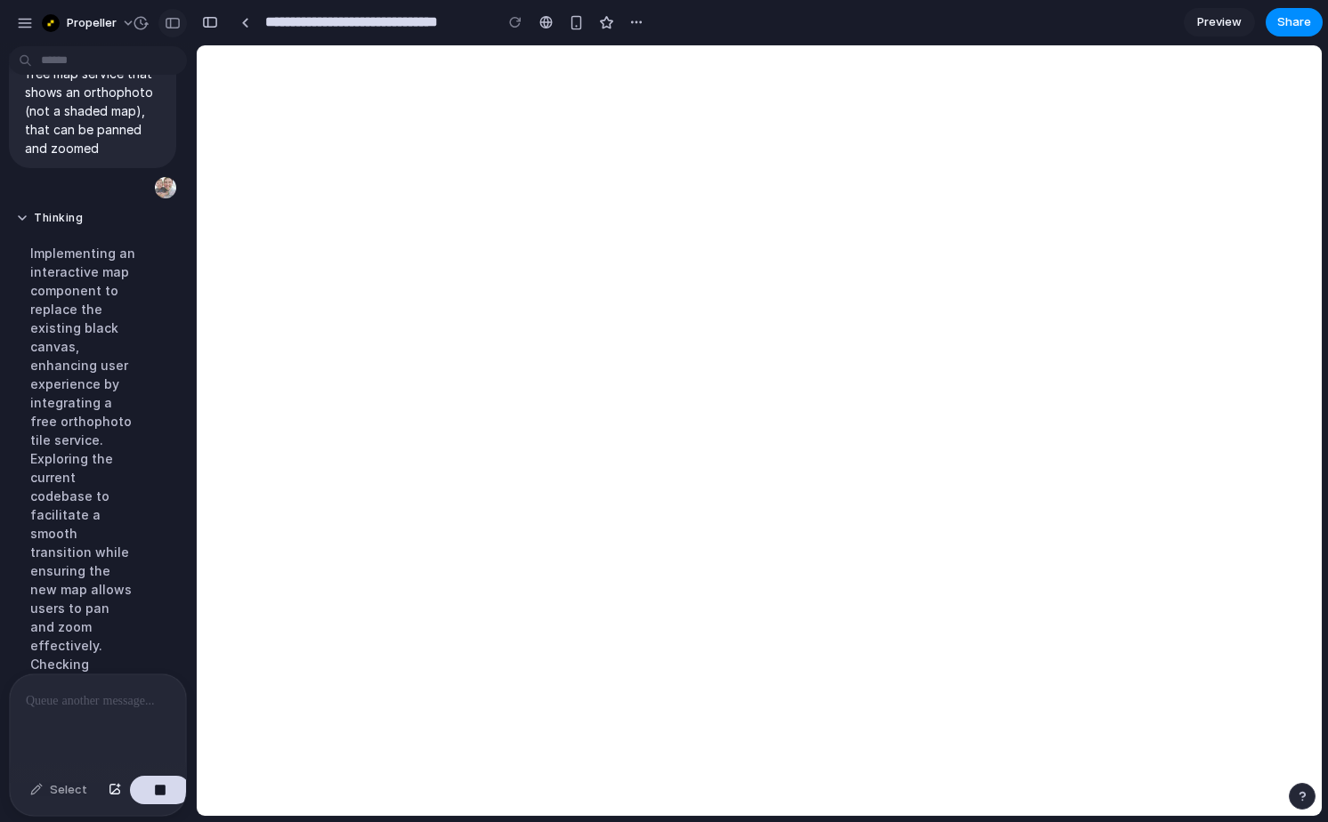
click at [173, 20] on div "button" at bounding box center [173, 23] width 16 height 12
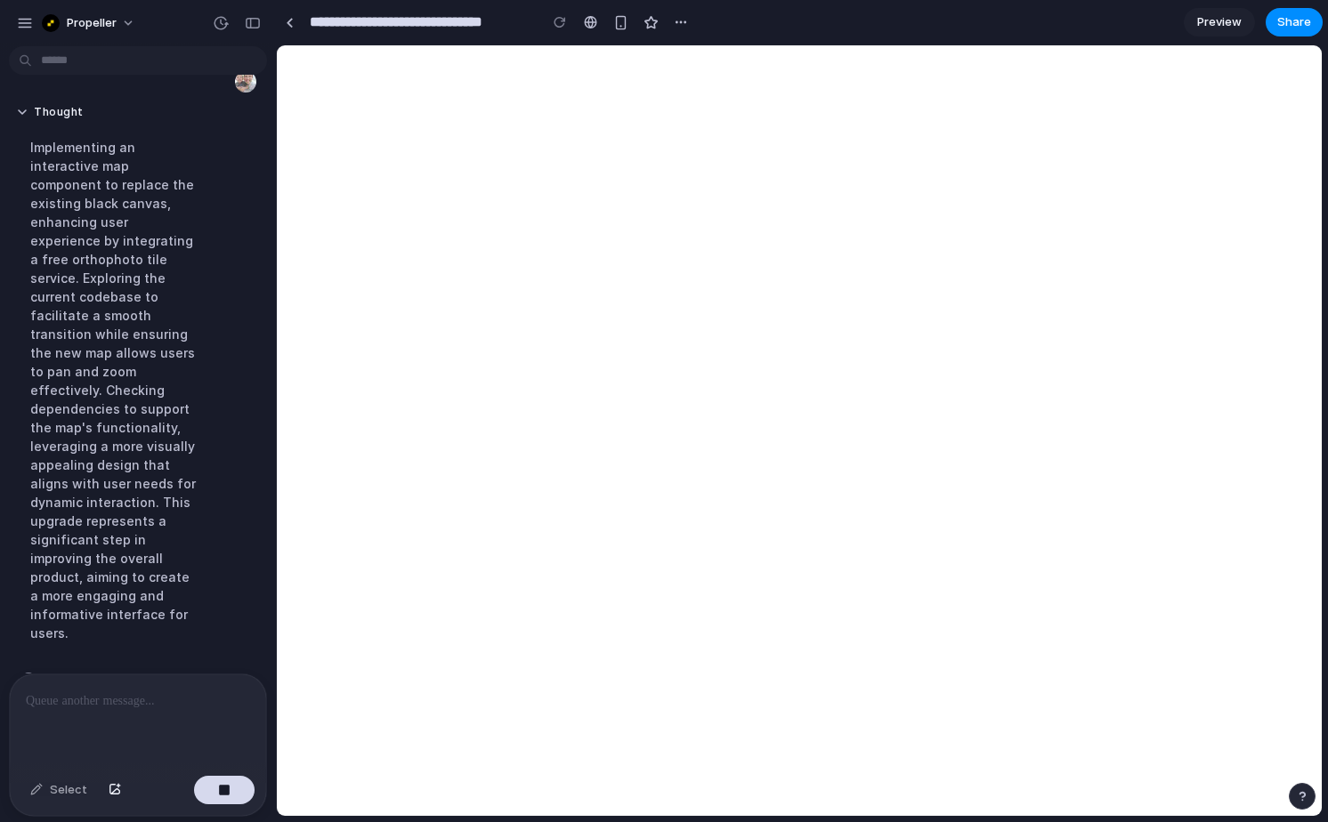
scroll to position [746, 0]
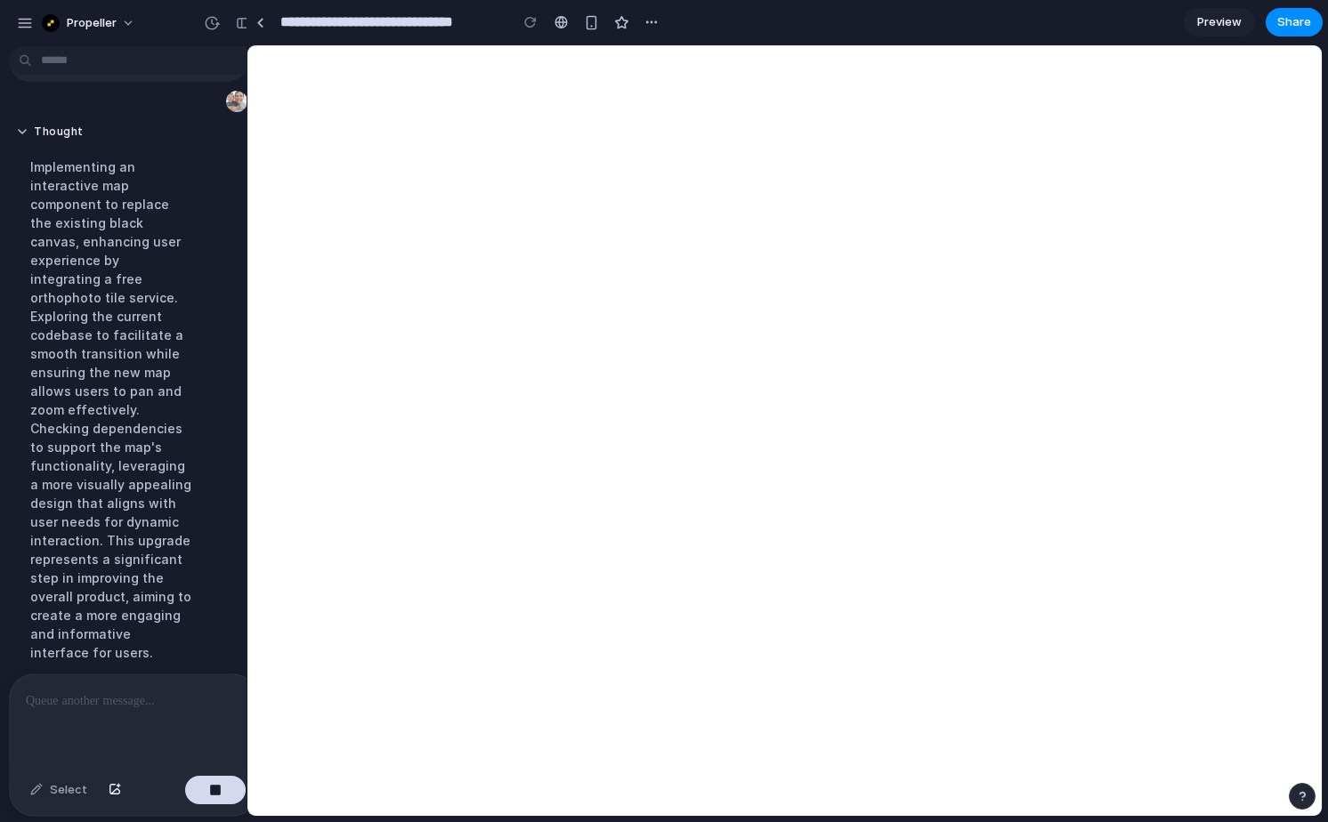
drag, startPoint x: 398, startPoint y: 563, endPoint x: 242, endPoint y: 578, distance: 156.5
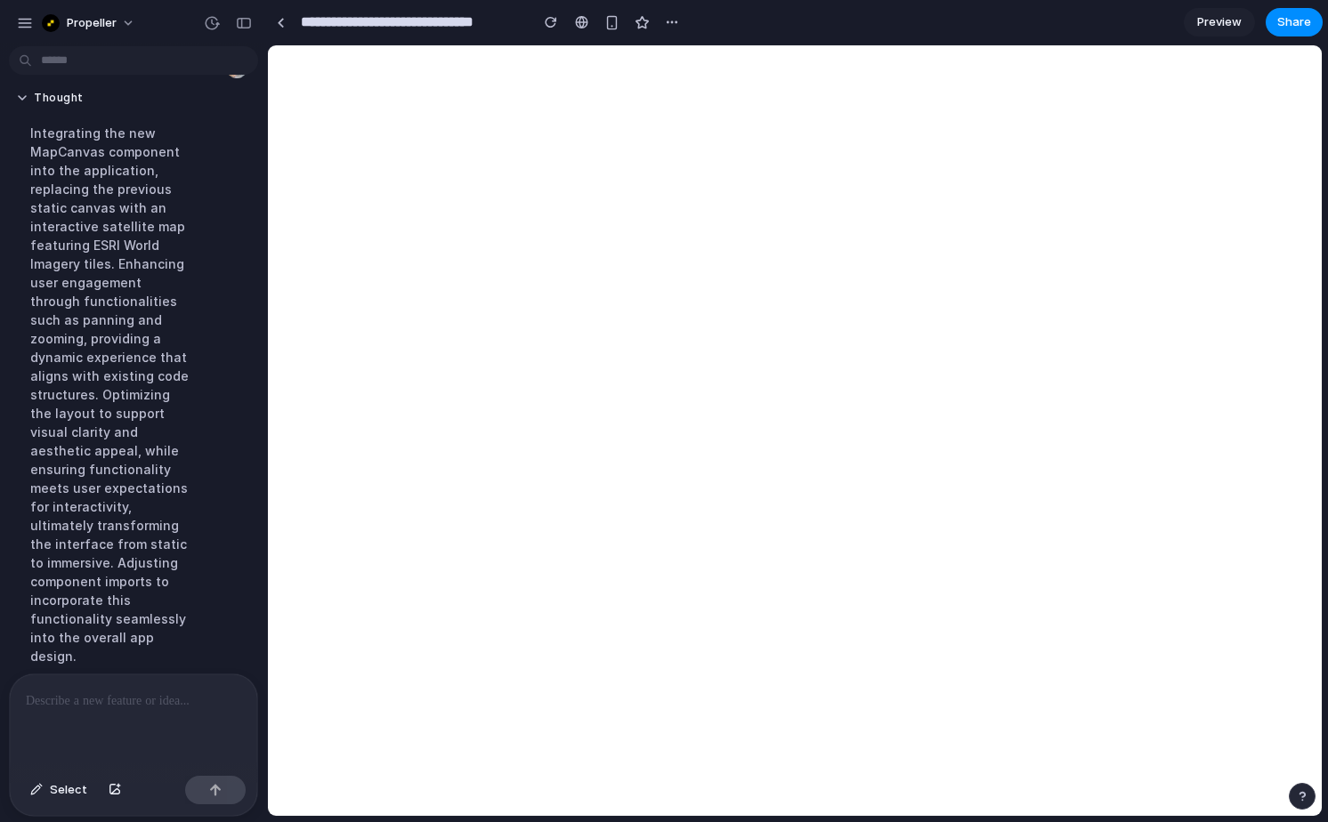
scroll to position [985, 0]
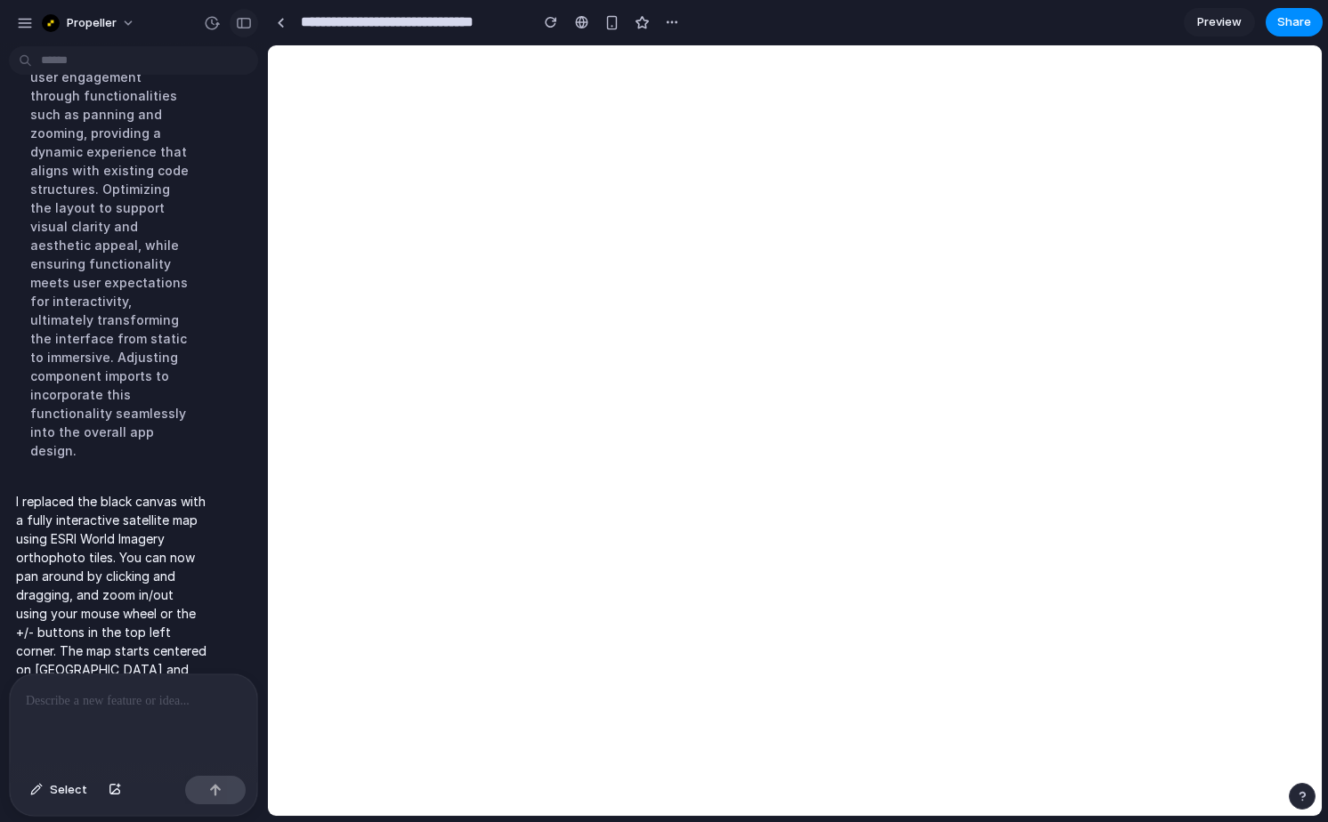
click at [245, 25] on div "button" at bounding box center [244, 23] width 16 height 12
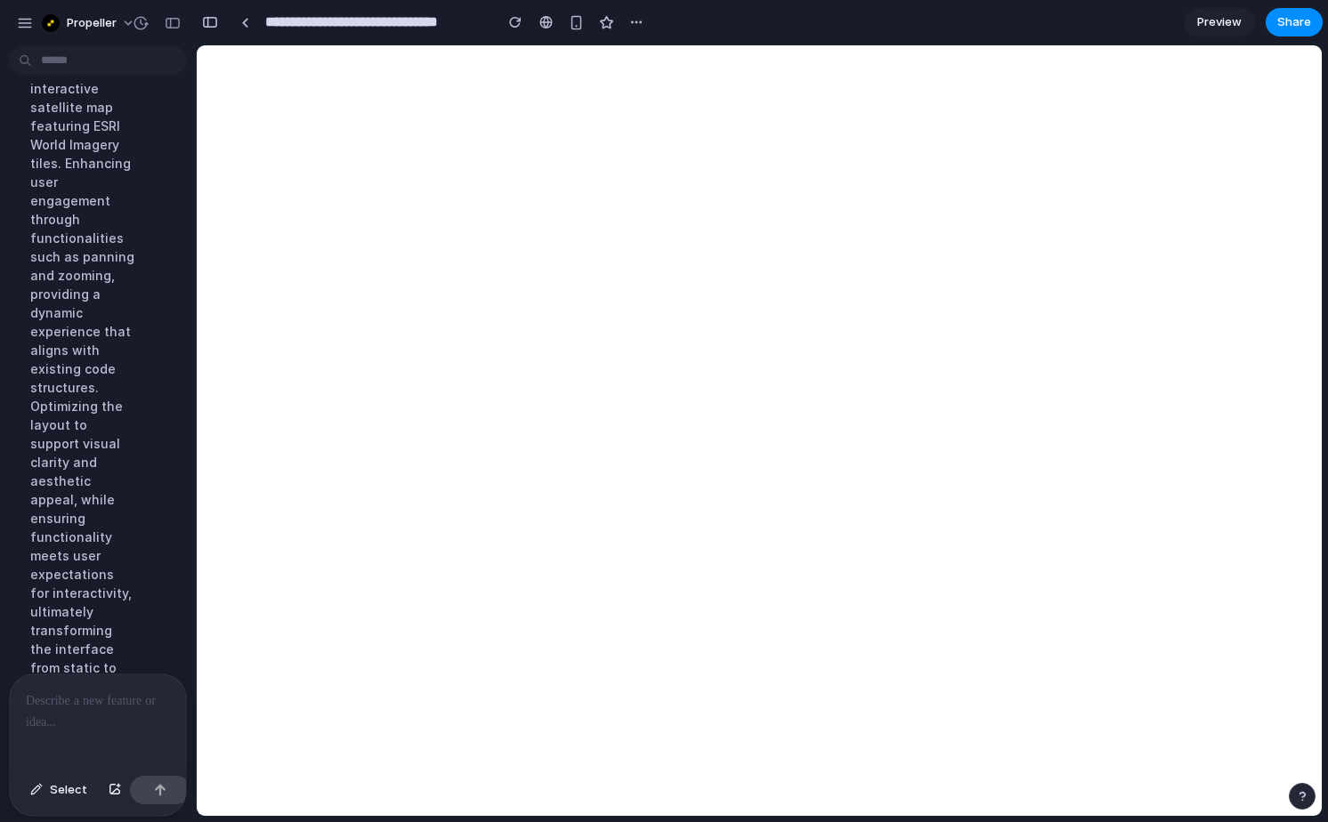
scroll to position [1464, 0]
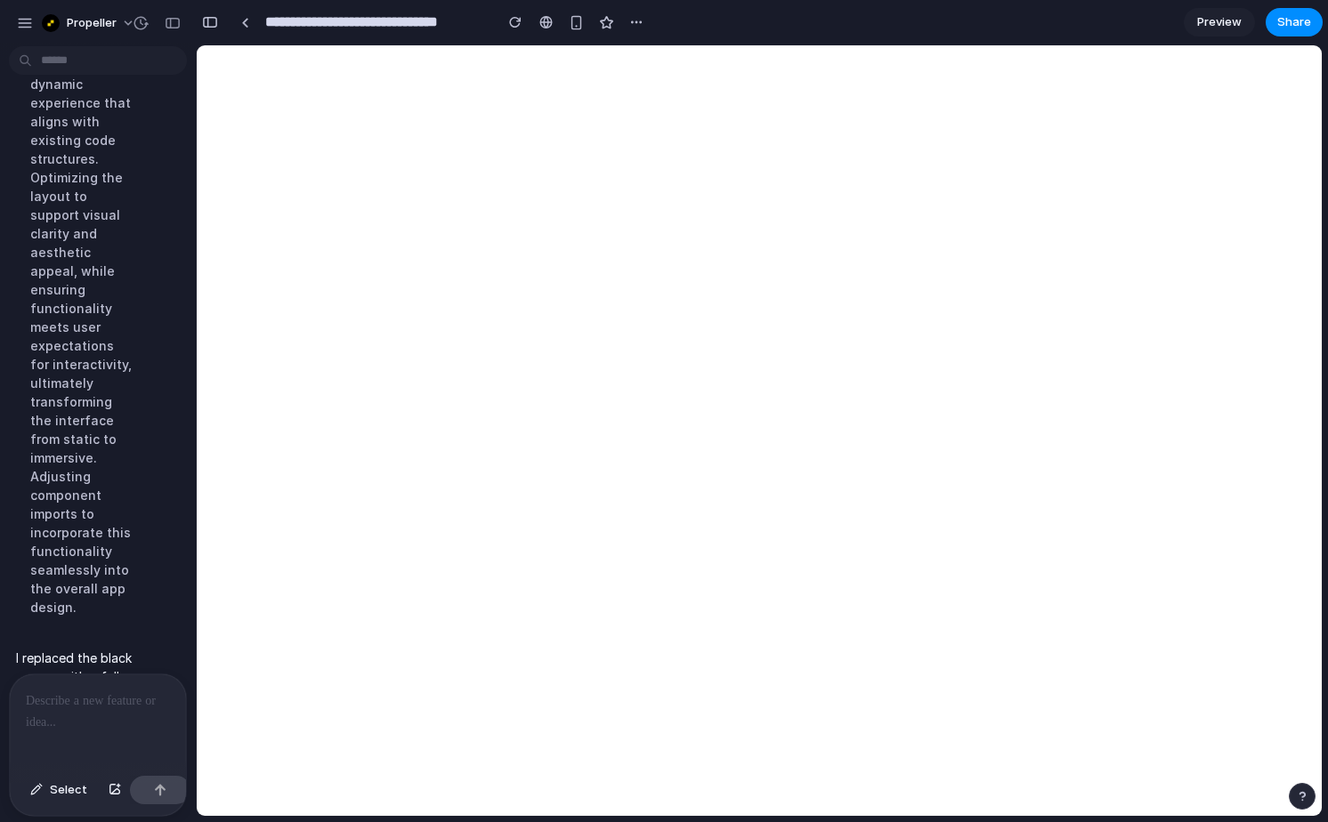
click at [83, 712] on div at bounding box center [98, 722] width 176 height 94
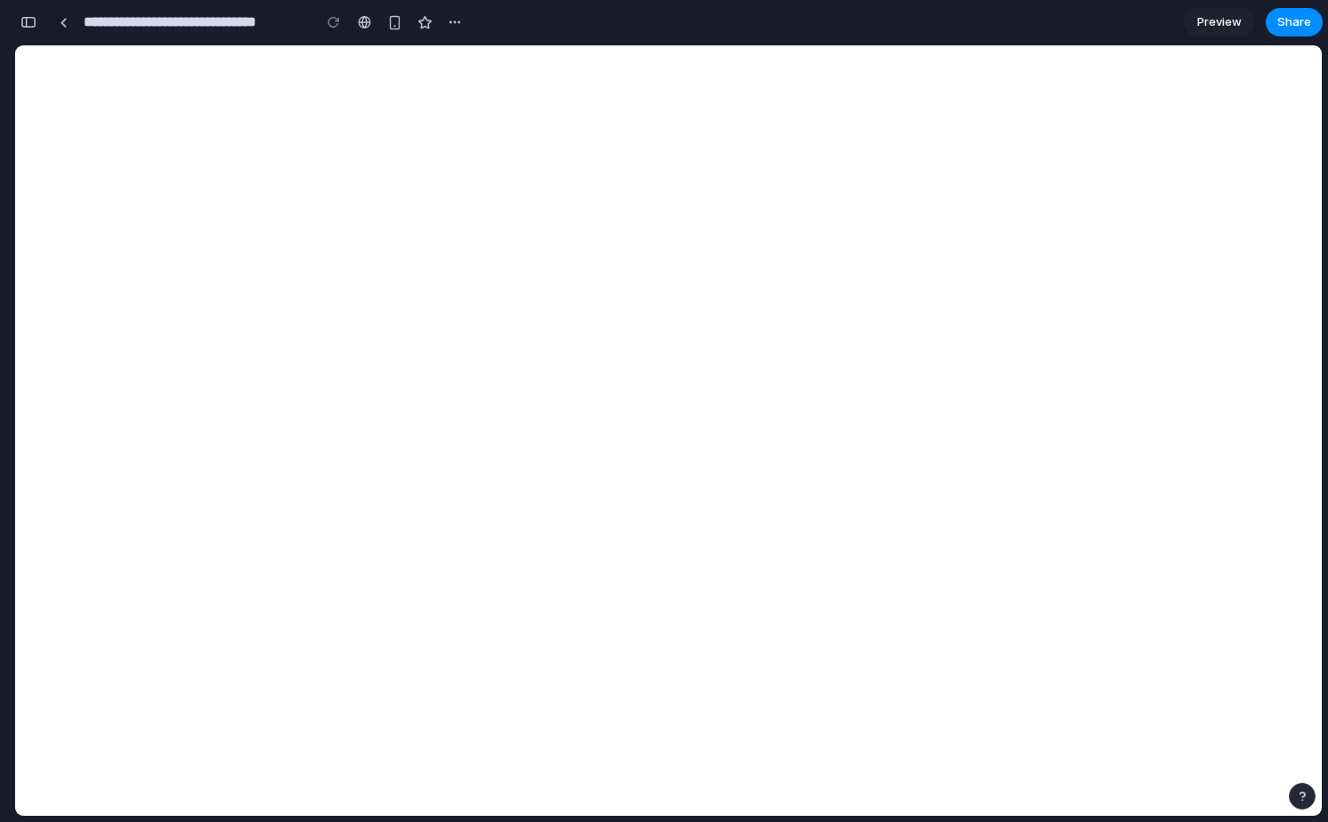
click at [30, 29] on button "button" at bounding box center [28, 22] width 28 height 28
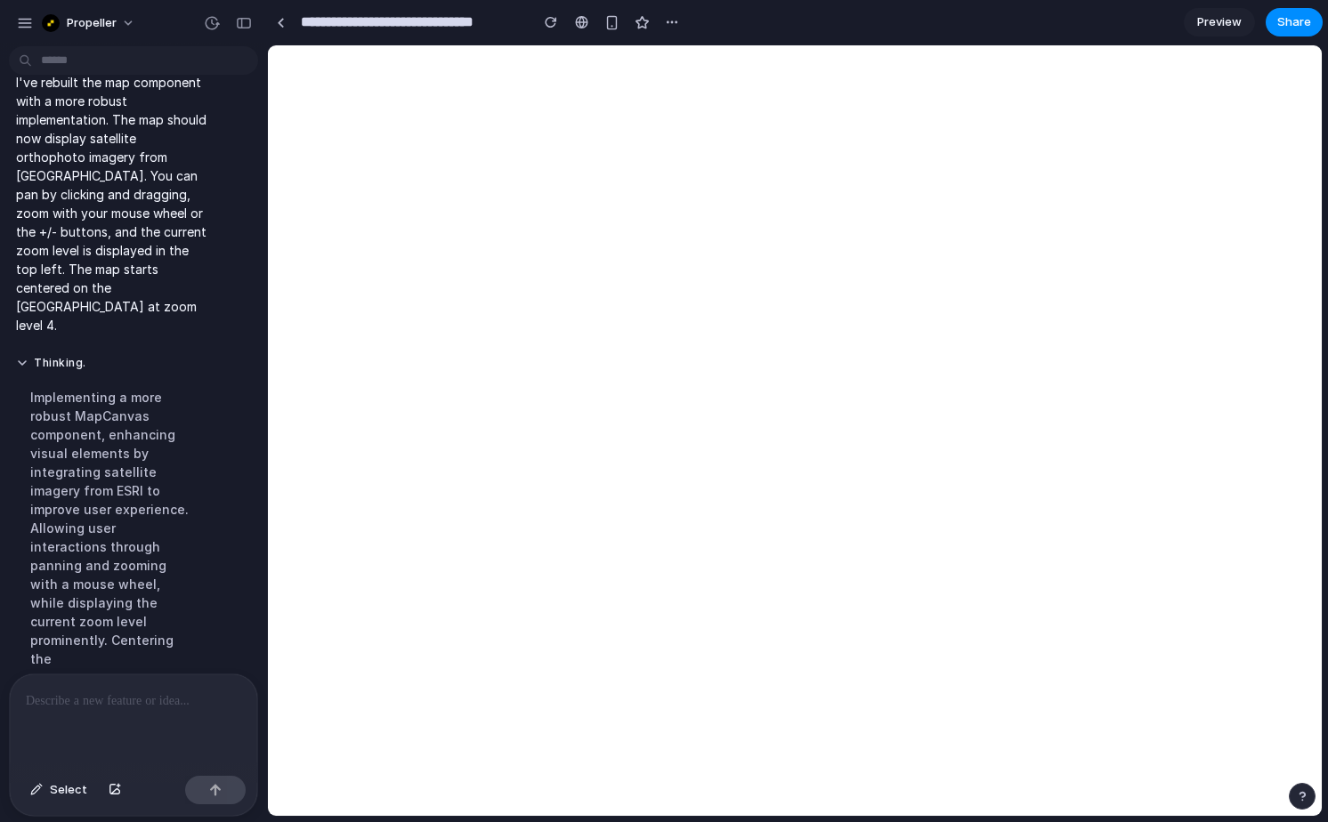
scroll to position [1128, 0]
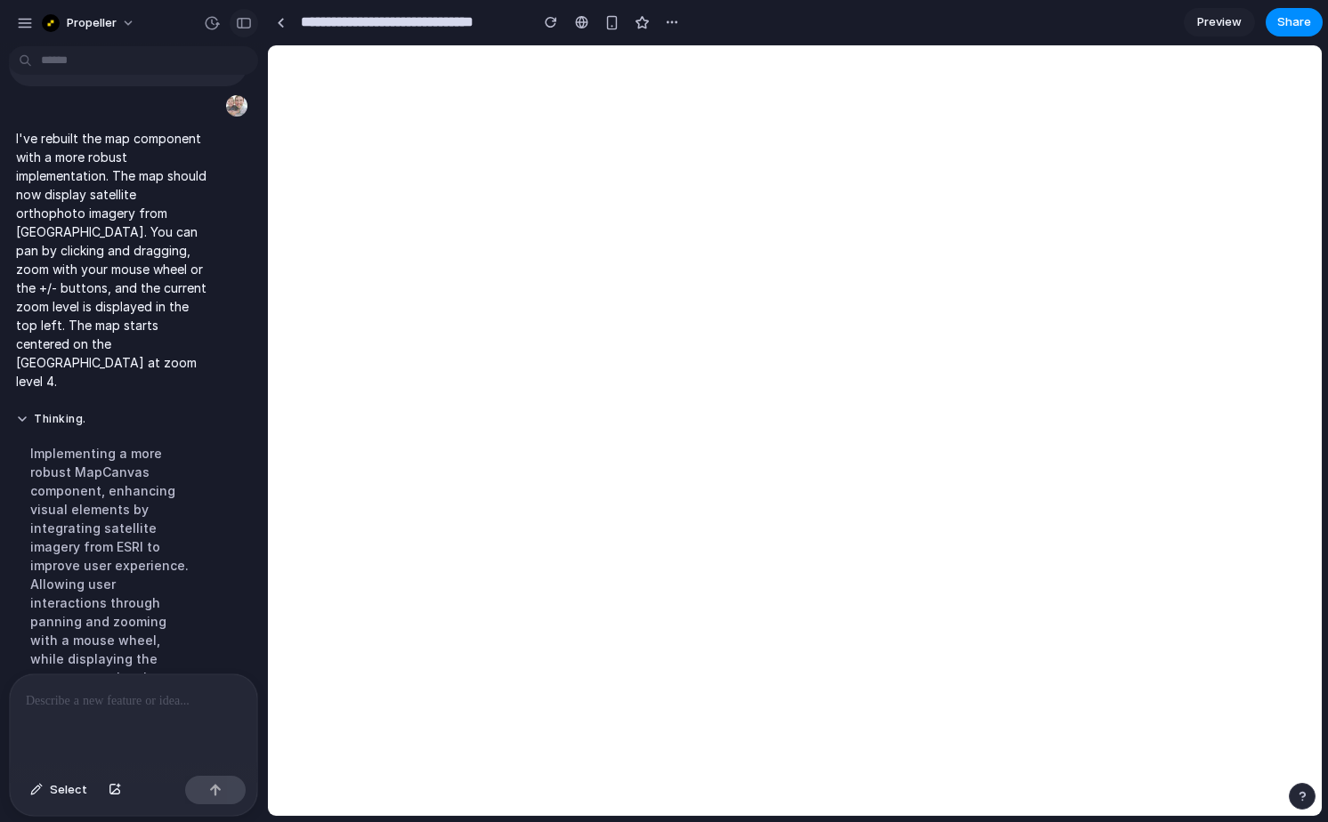
click at [242, 26] on div "button" at bounding box center [244, 23] width 16 height 12
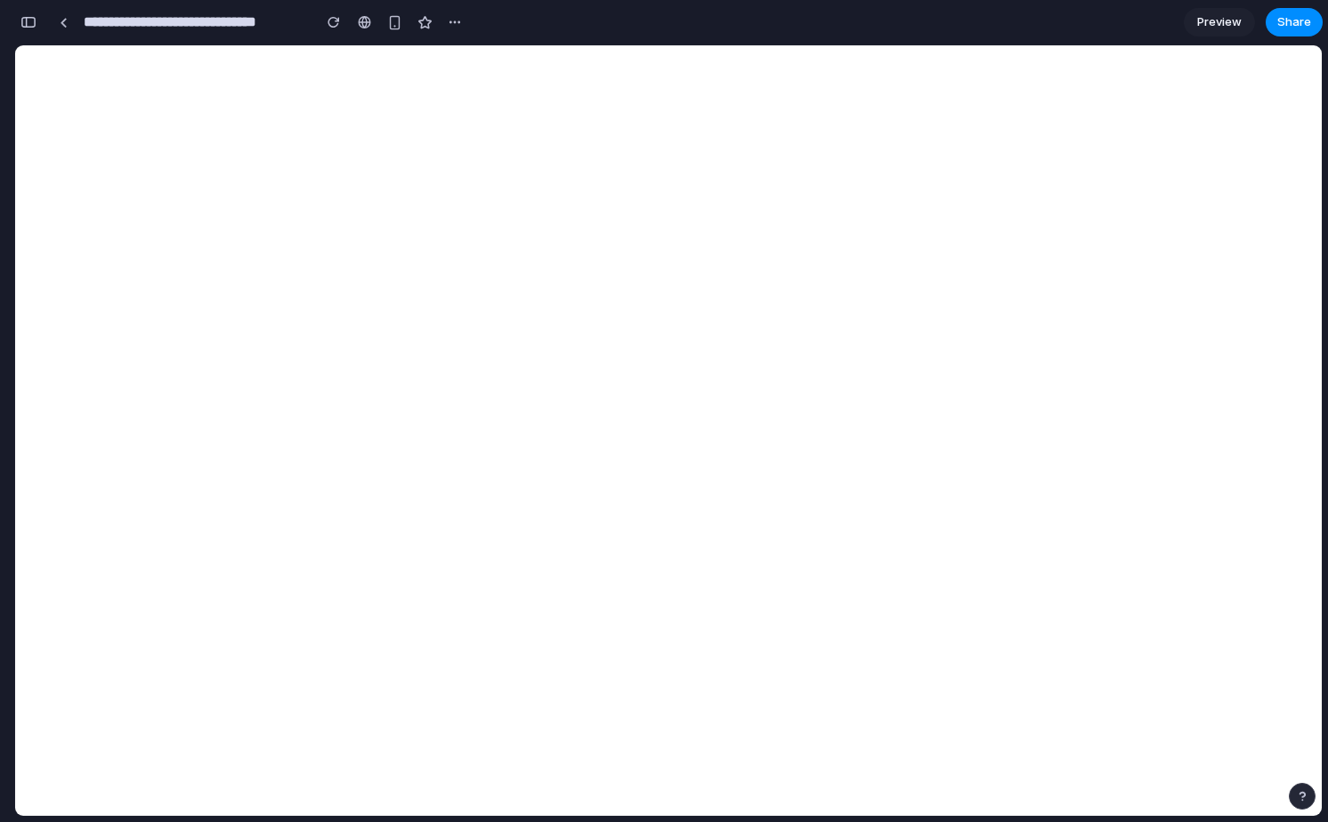
scroll to position [1547, 0]
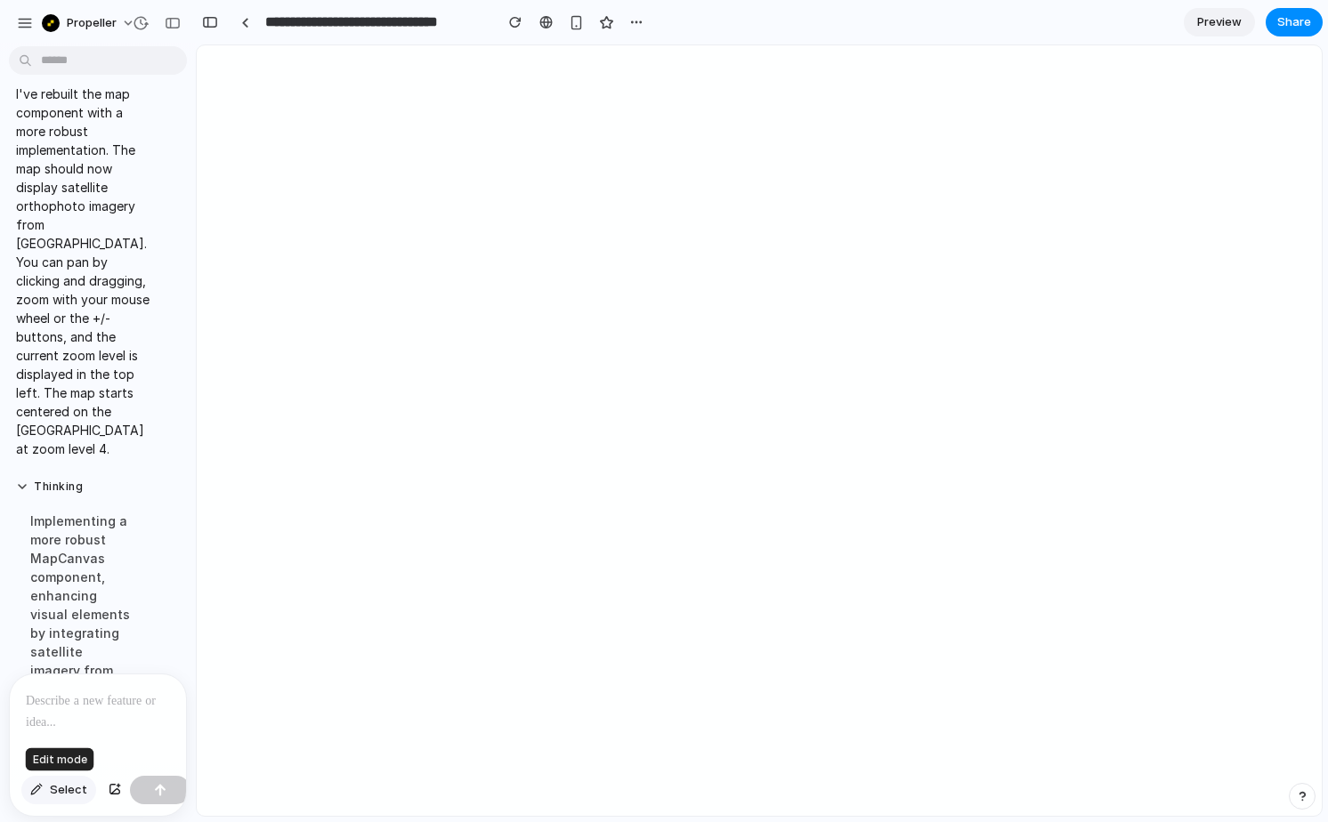
click at [47, 787] on button "Select" at bounding box center [58, 790] width 75 height 28
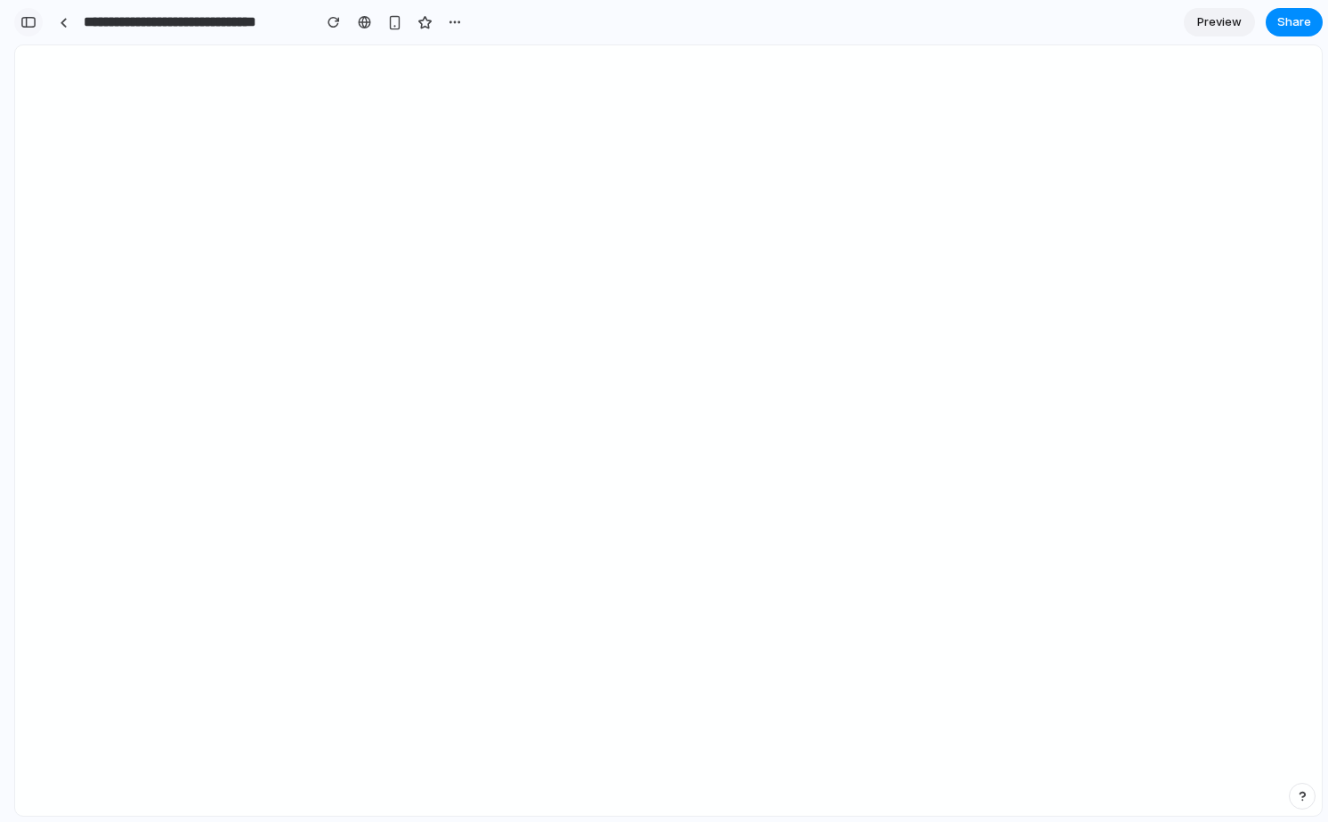
click at [25, 23] on div "button" at bounding box center [28, 22] width 16 height 12
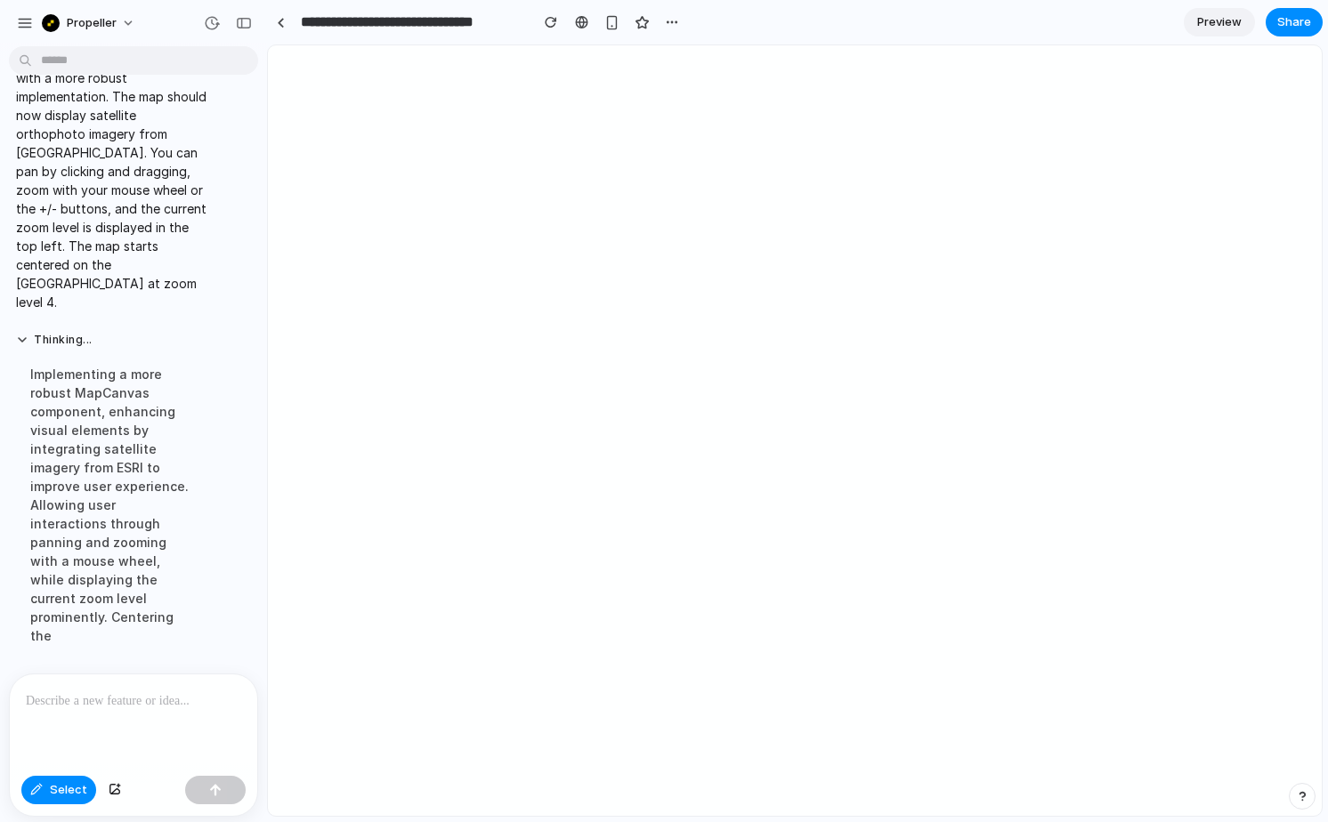
scroll to position [1128, 0]
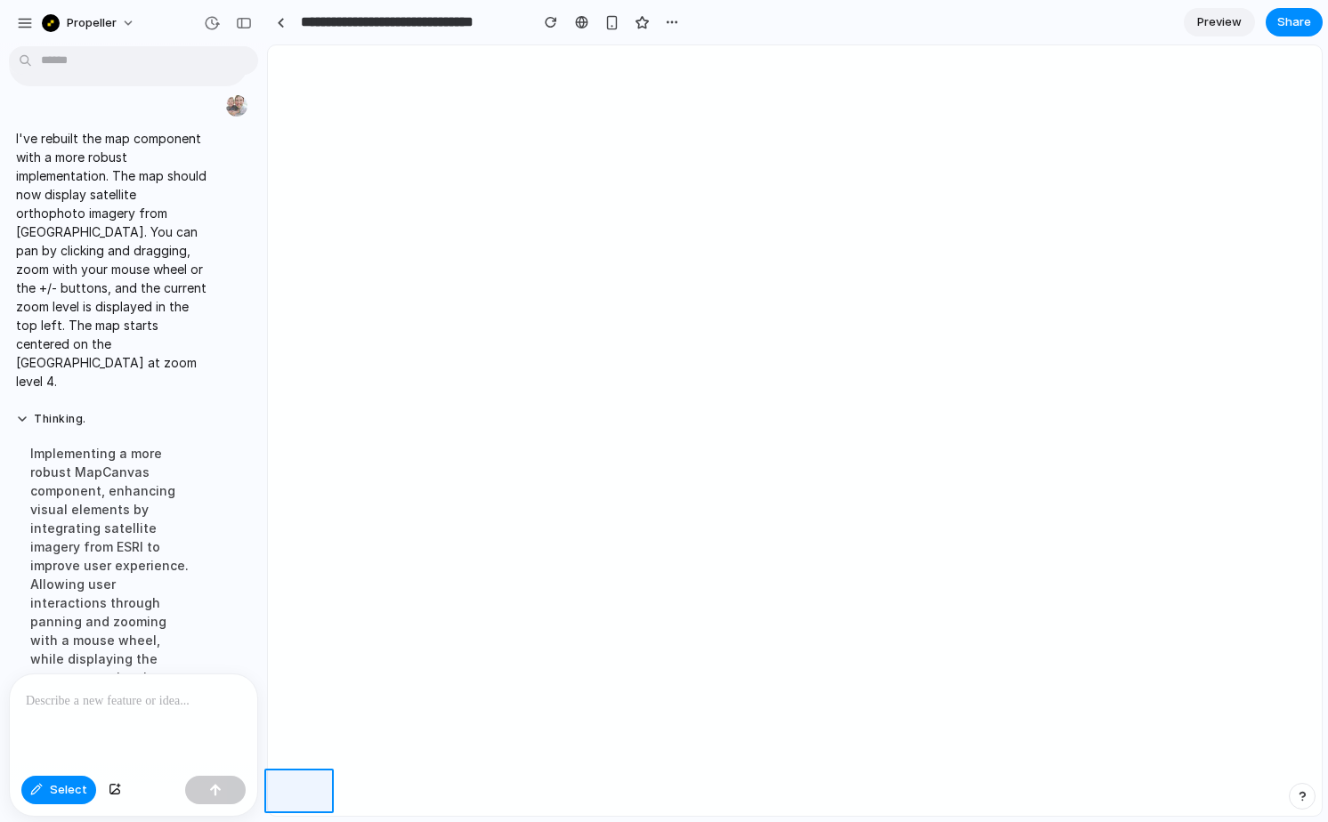
click at [65, 784] on div at bounding box center [668, 431] width 1305 height 770
click at [57, 787] on div at bounding box center [668, 431] width 1305 height 770
click at [55, 787] on div at bounding box center [668, 431] width 1305 height 770
click at [44, 790] on button "Select" at bounding box center [58, 790] width 75 height 28
click at [1282, 214] on div at bounding box center [795, 431] width 1053 height 770
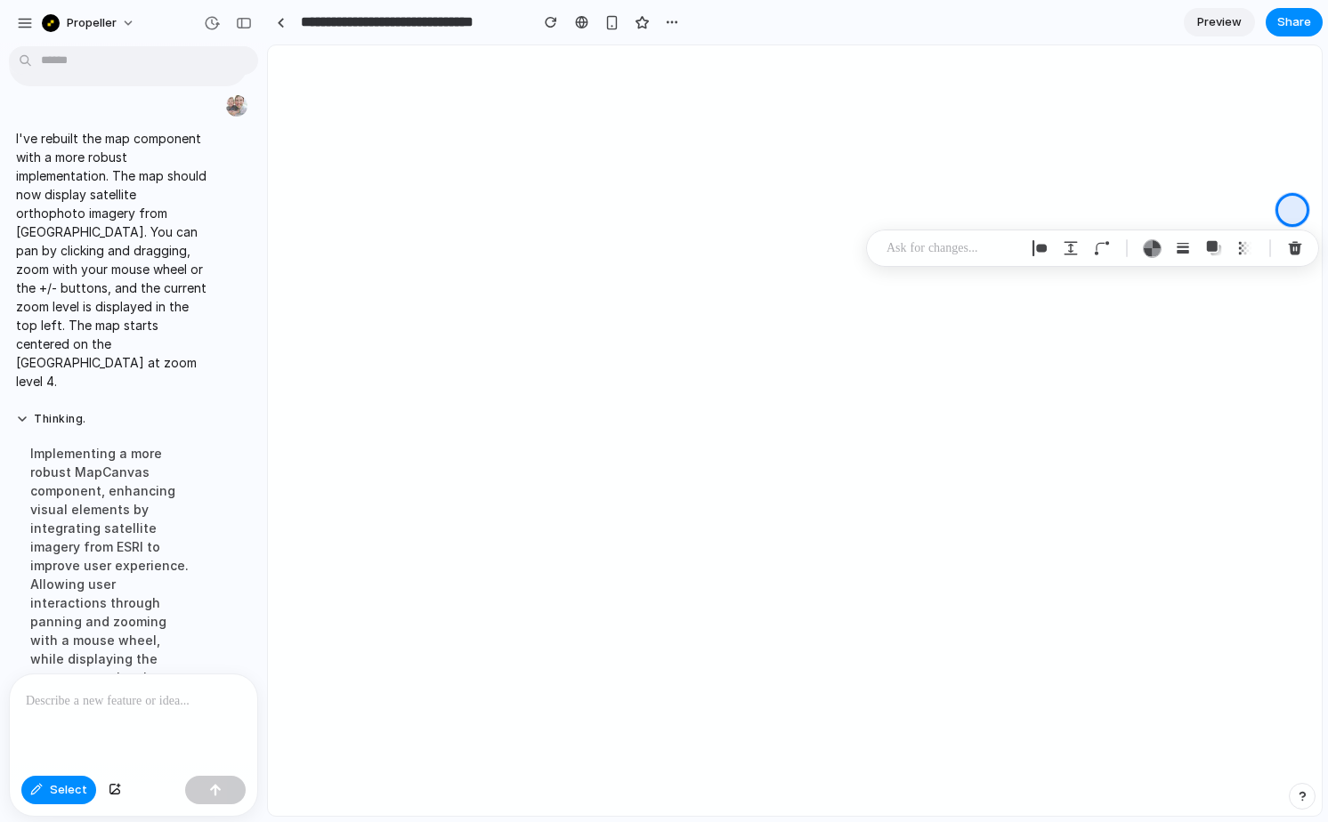
click at [949, 250] on p at bounding box center [952, 248] width 132 height 21
click at [1101, 251] on p "**********" at bounding box center [1103, 249] width 278 height 21
click at [1178, 248] on p "**********" at bounding box center [1103, 260] width 278 height 43
click at [1053, 274] on p "**********" at bounding box center [1103, 260] width 278 height 43
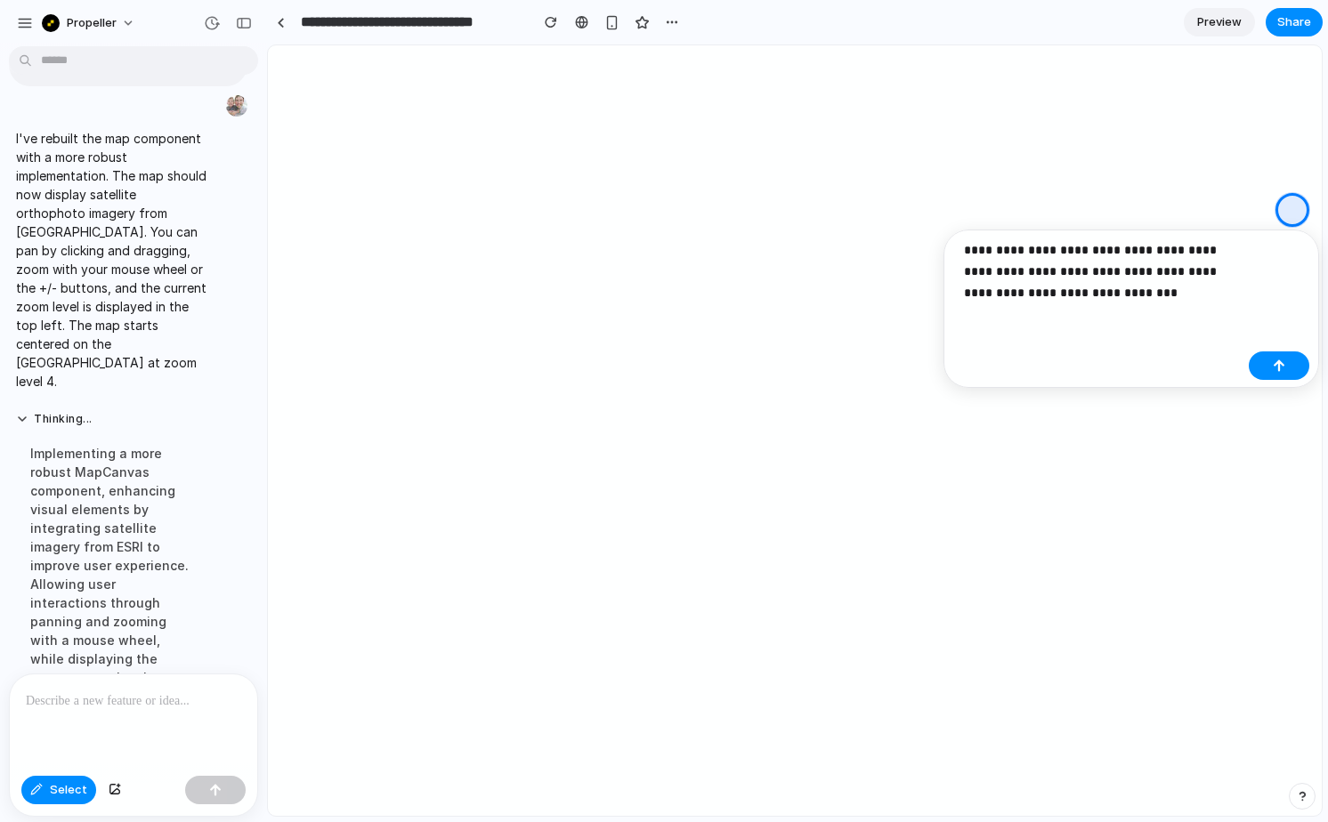
click at [1042, 294] on p "**********" at bounding box center [1103, 271] width 278 height 64
click at [1132, 313] on p "**********" at bounding box center [1103, 281] width 278 height 85
click at [1286, 384] on button "button" at bounding box center [1279, 387] width 61 height 28
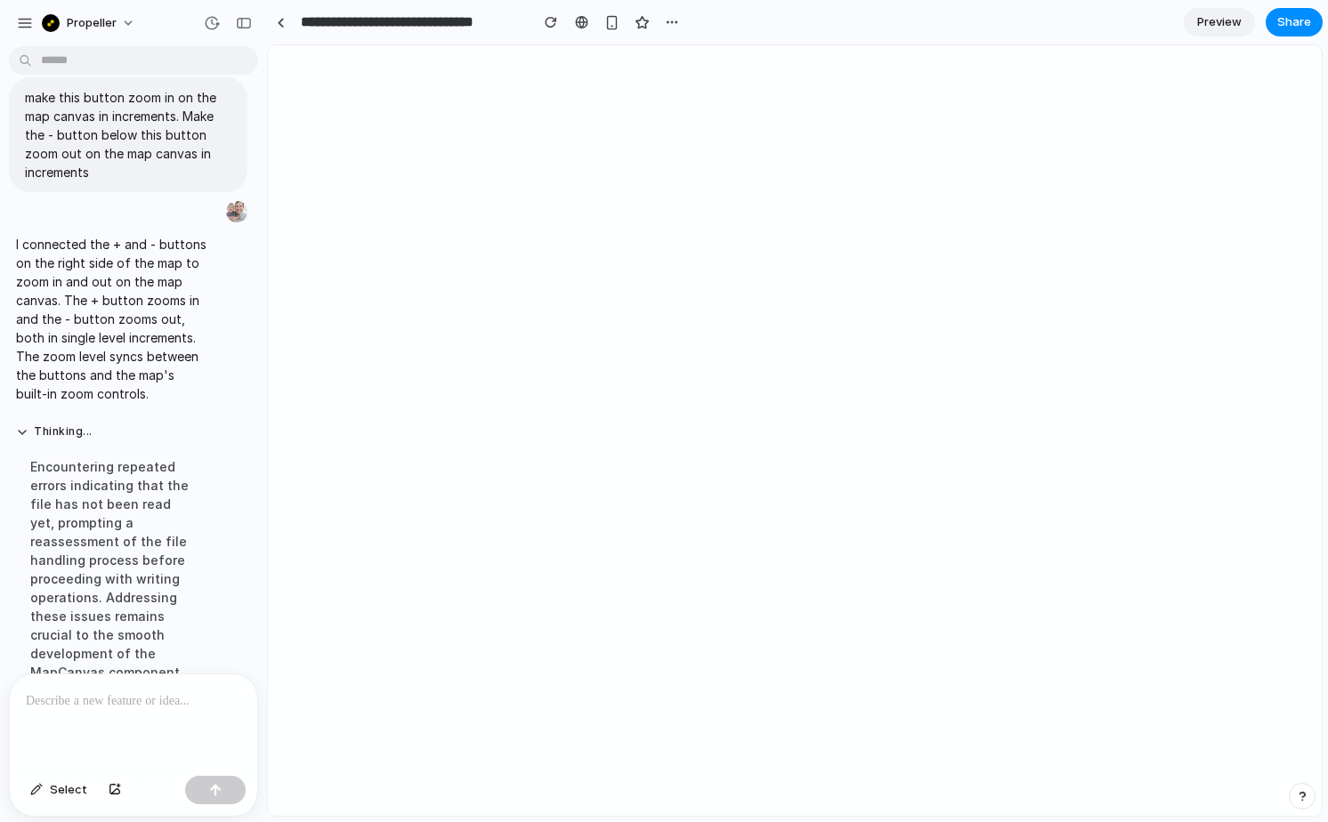
scroll to position [1476, 0]
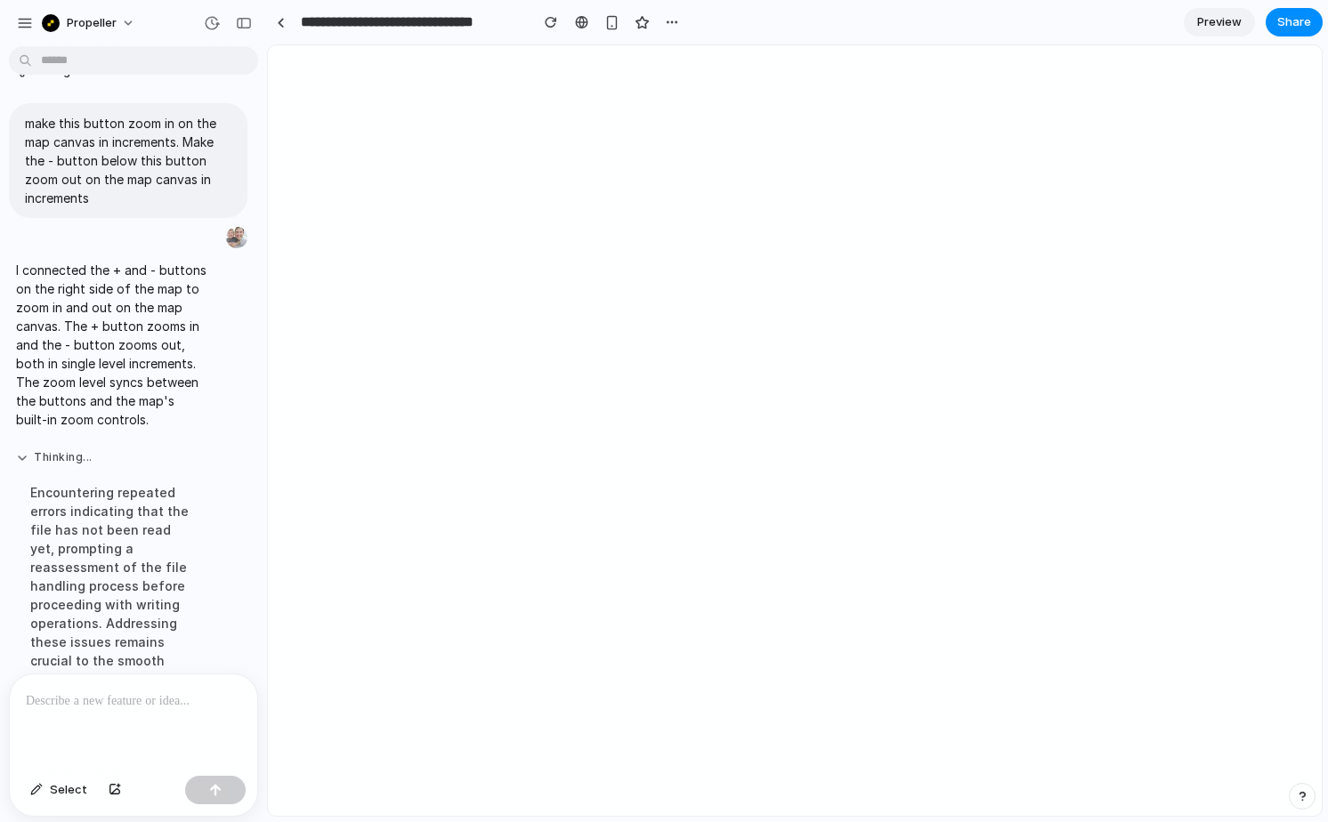
click at [23, 450] on button "Thinking ..." at bounding box center [111, 457] width 190 height 15
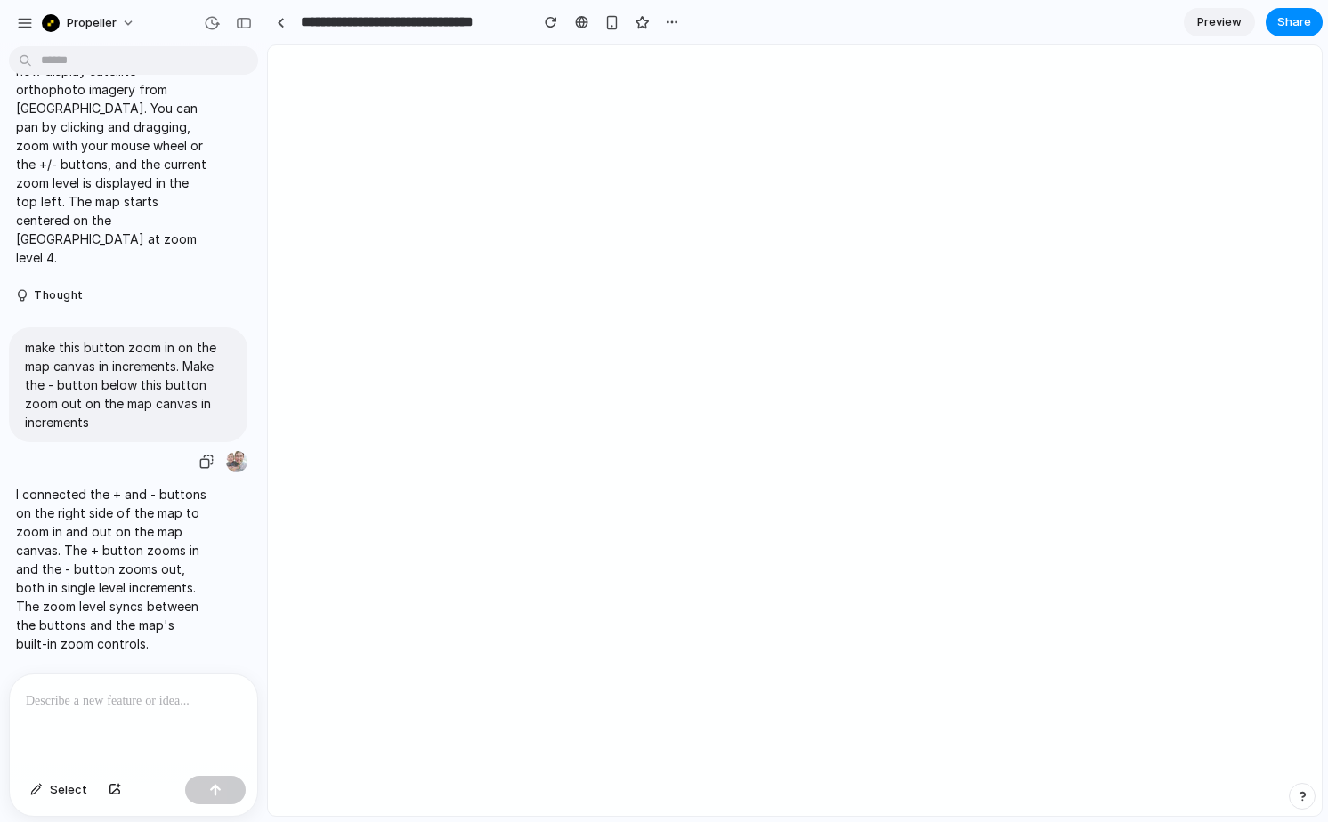
scroll to position [1244, 0]
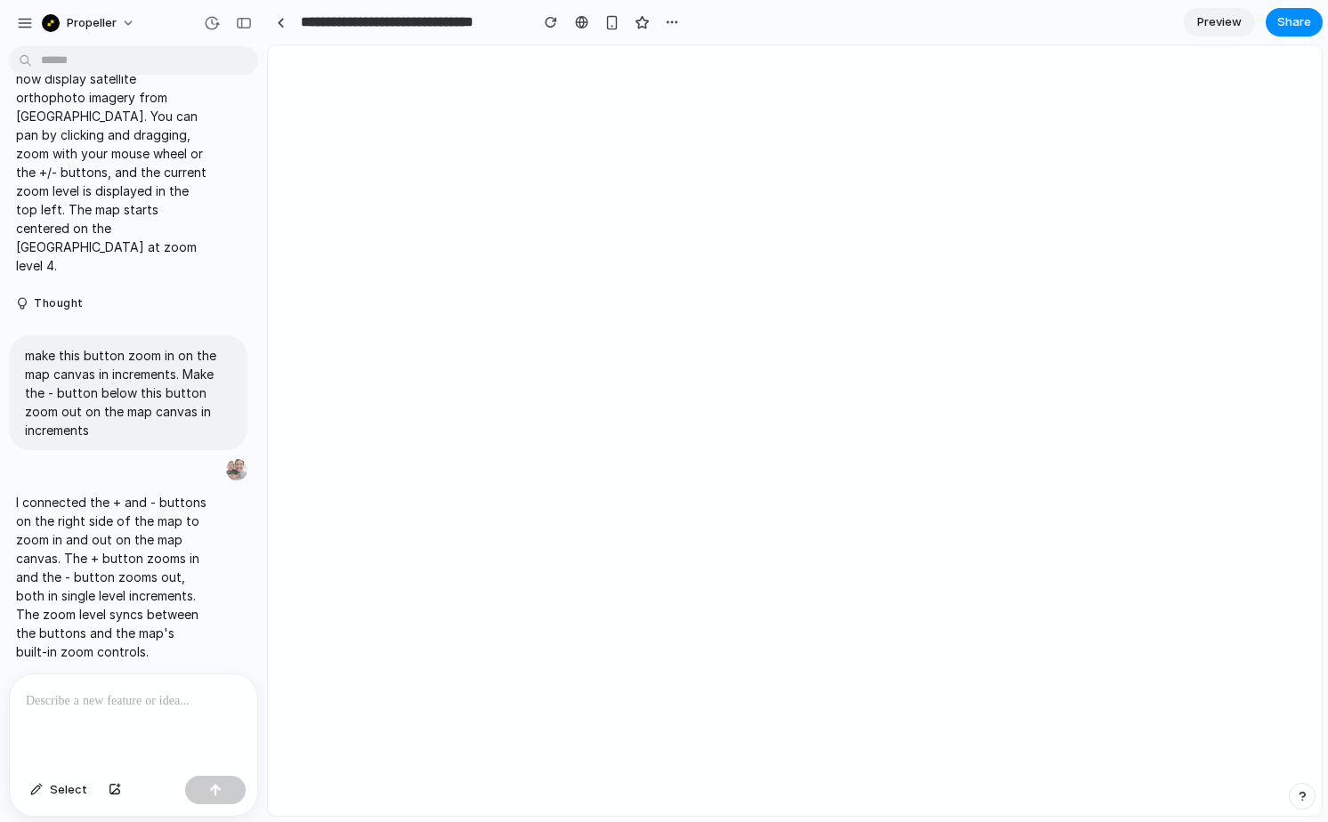
click at [25, 683] on button "Thinking .." at bounding box center [111, 690] width 190 height 15
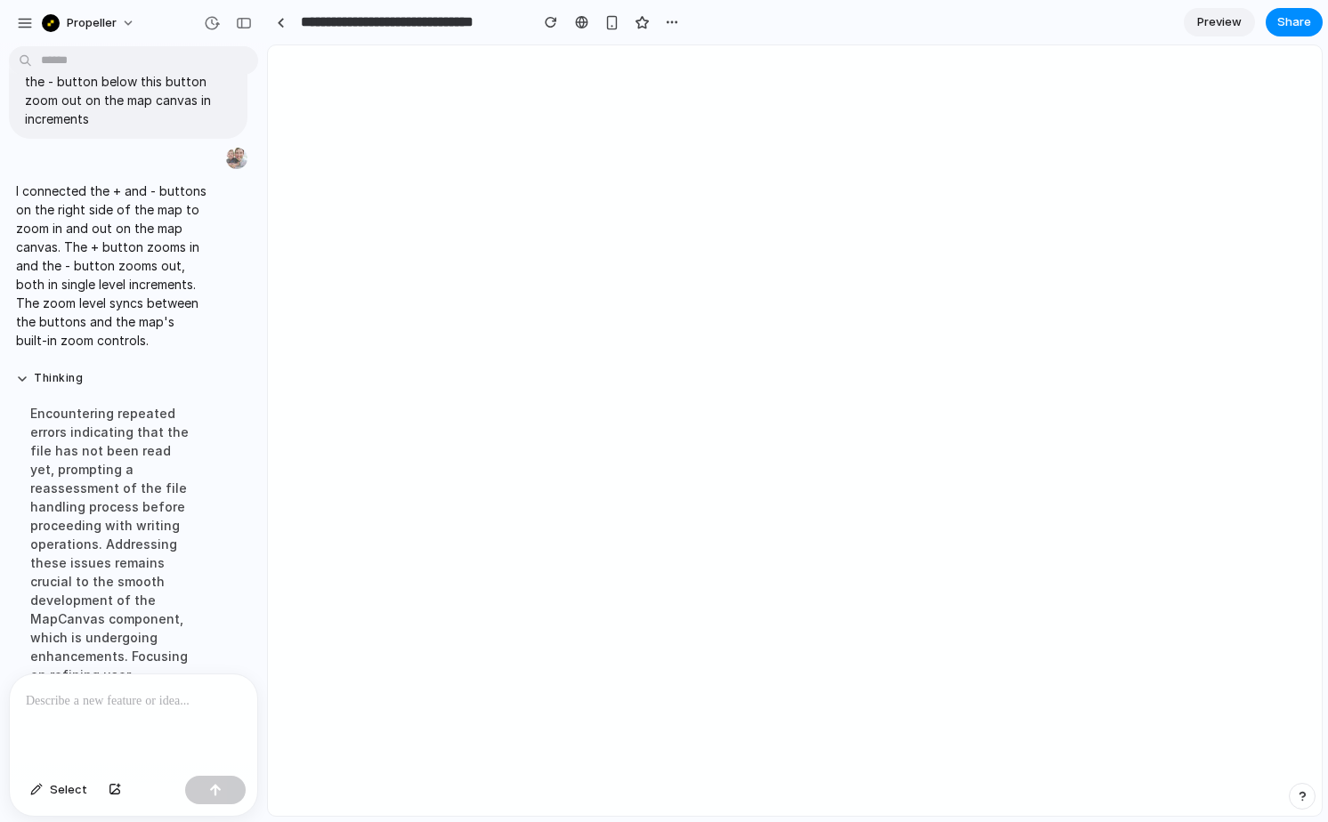
scroll to position [1590, 0]
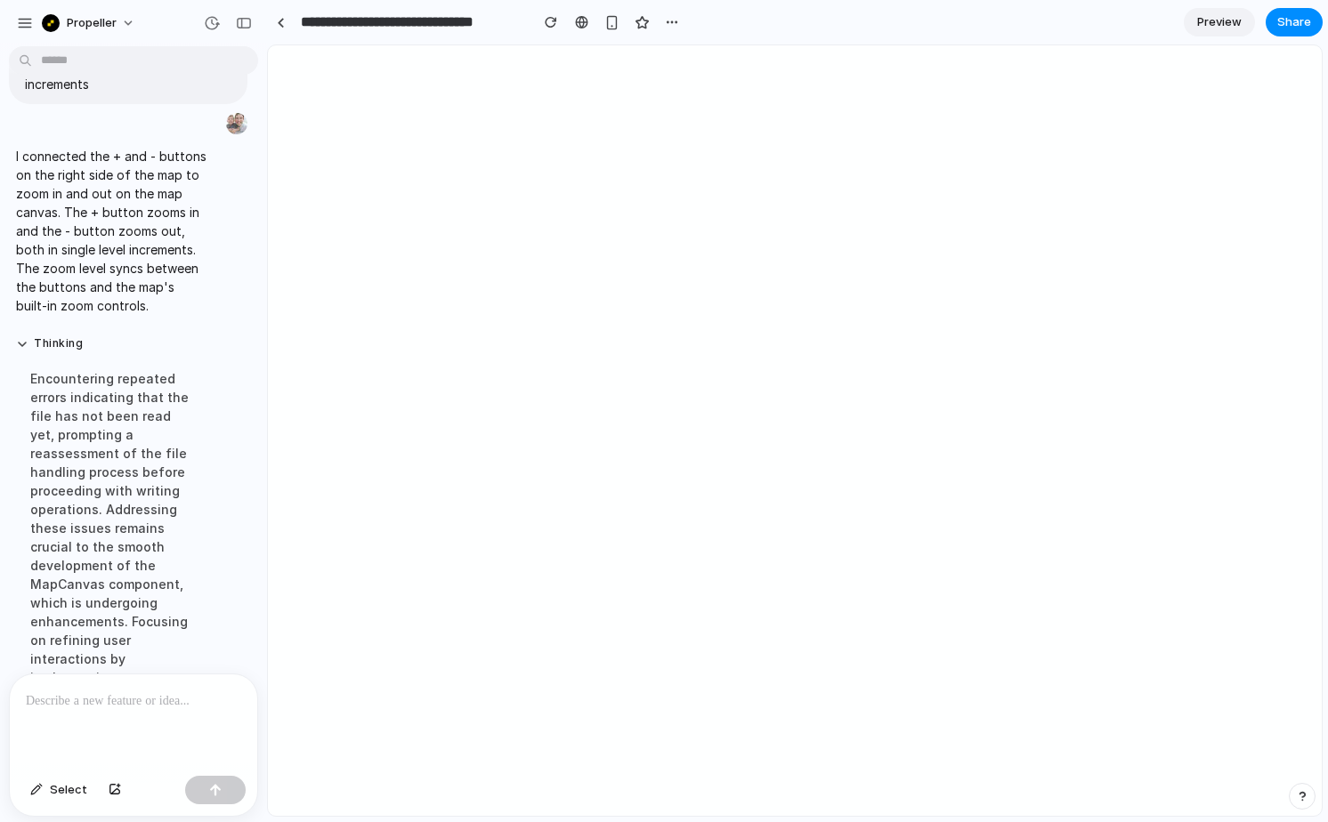
click at [86, 701] on p at bounding box center [133, 701] width 215 height 21
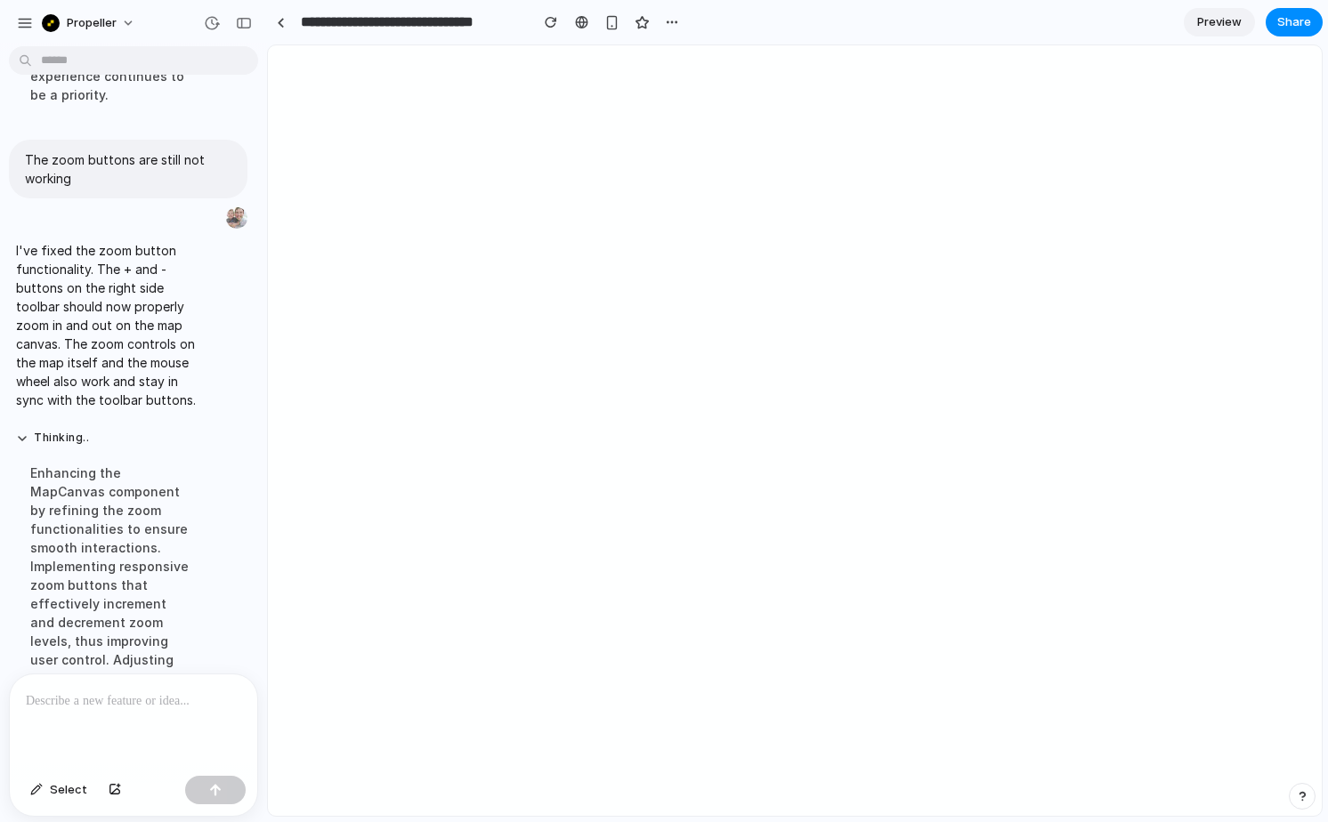
scroll to position [2398, 0]
click at [24, 430] on button "Thinking .." at bounding box center [111, 437] width 190 height 15
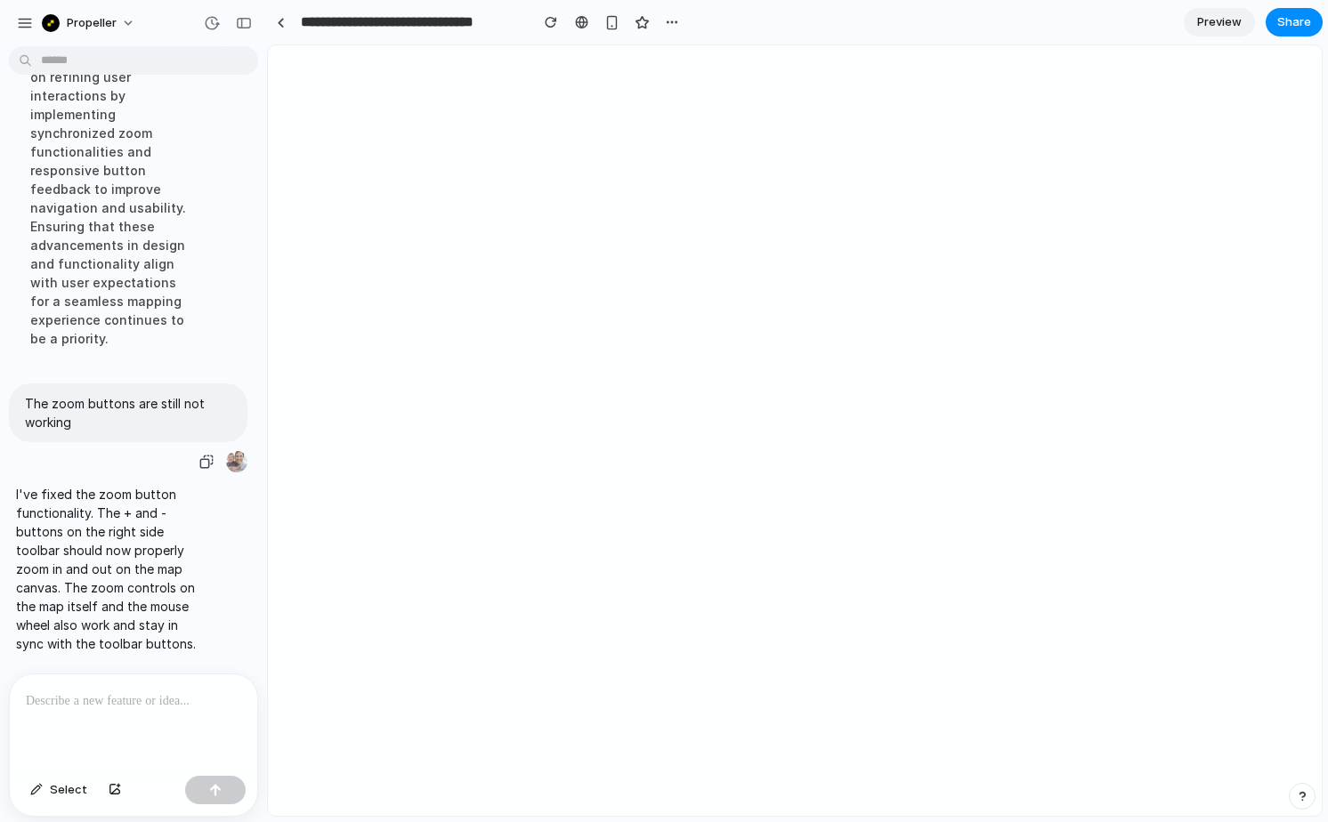
scroll to position [2146, 0]
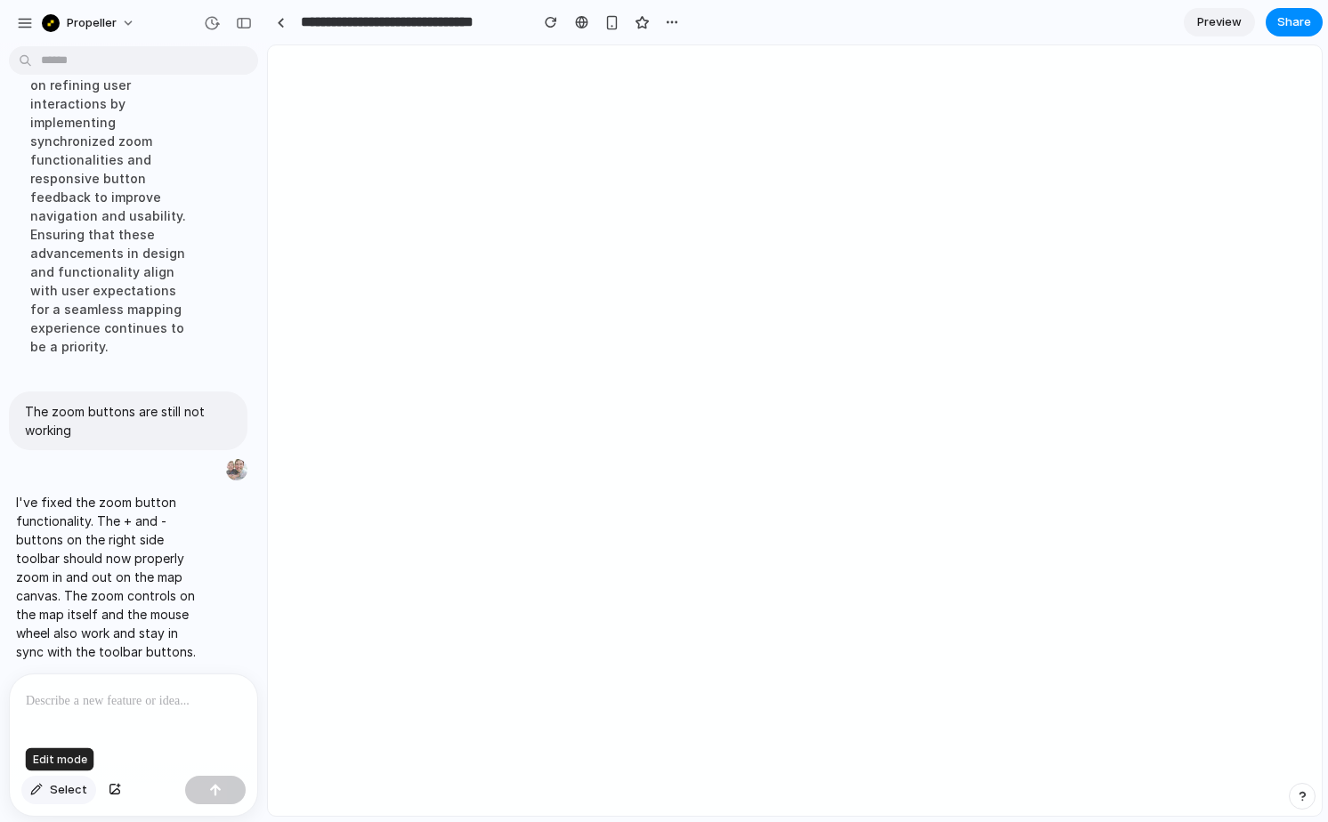
click at [39, 796] on button "Select" at bounding box center [58, 790] width 75 height 28
click at [1291, 124] on div at bounding box center [795, 431] width 1053 height 770
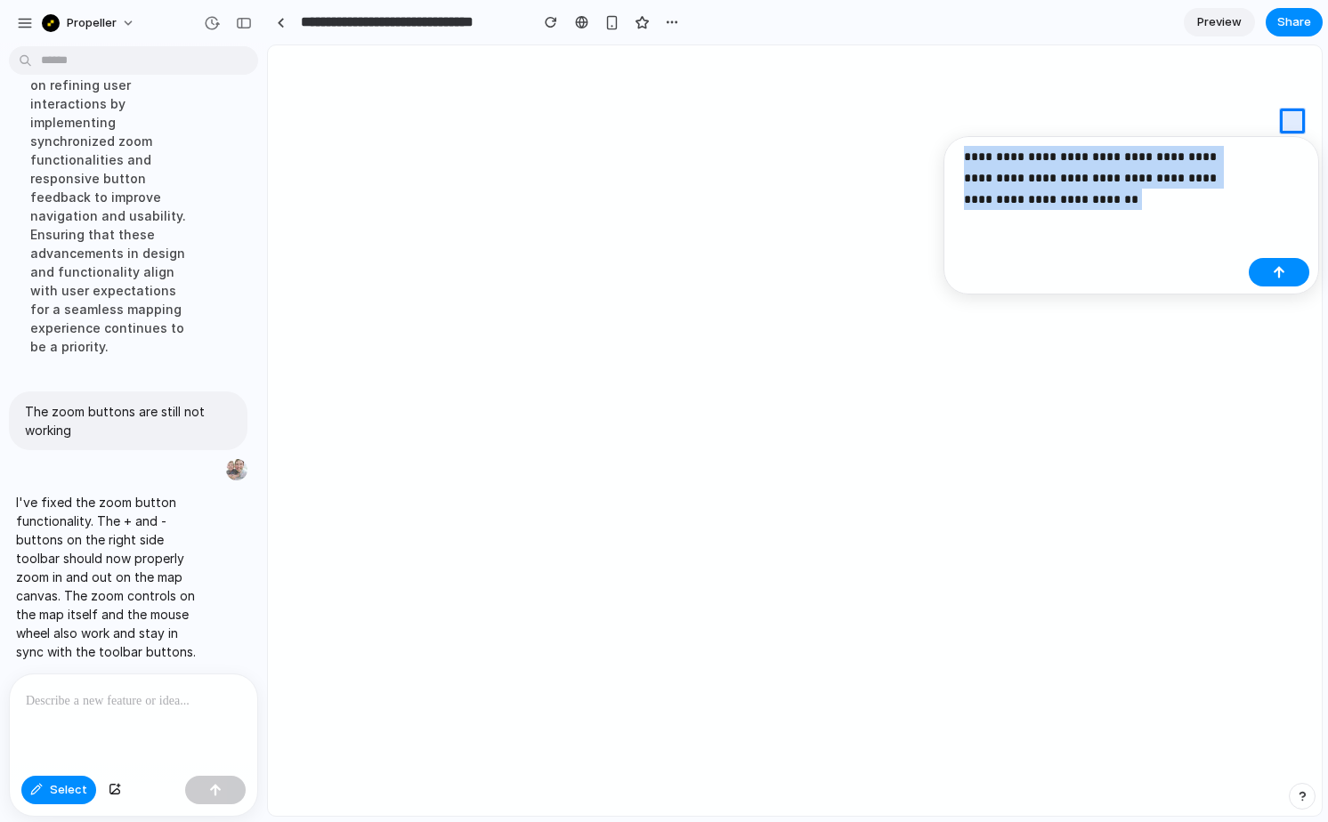
drag, startPoint x: 1079, startPoint y: 208, endPoint x: 961, endPoint y: 161, distance: 126.6
click at [961, 161] on div "**********" at bounding box center [1097, 184] width 288 height 77
